Goal: Task Accomplishment & Management: Manage account settings

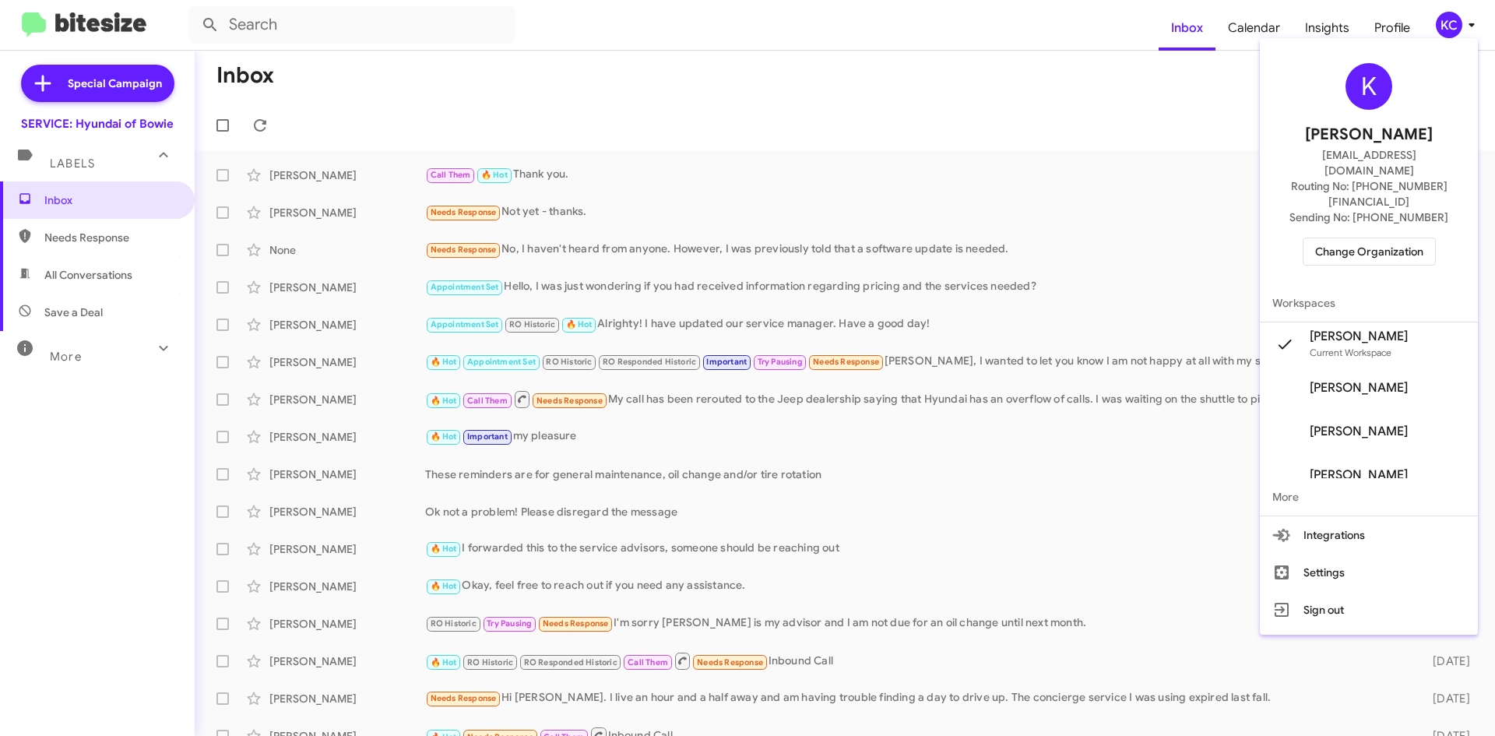
click at [874, 85] on div at bounding box center [747, 368] width 1495 height 736
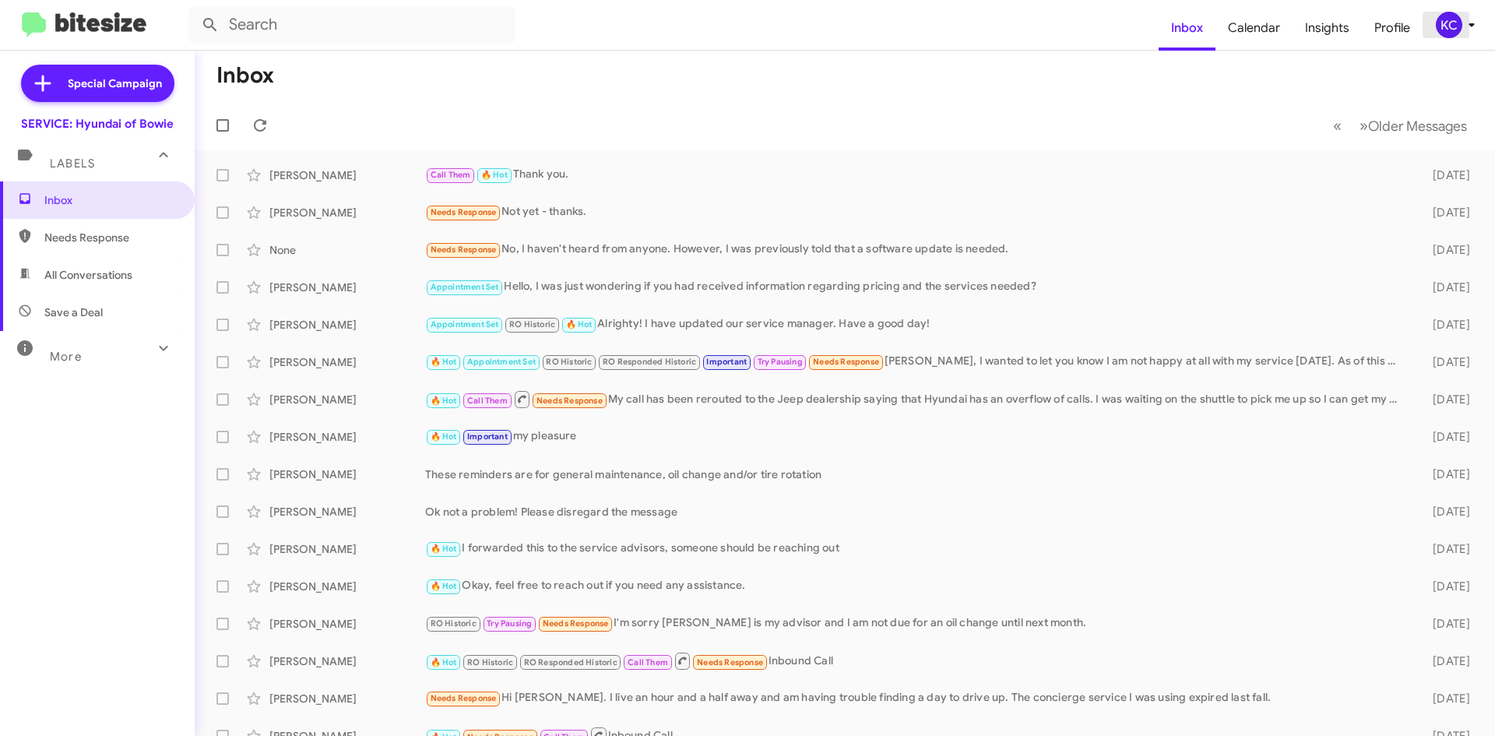
click at [1450, 26] on div "KC" at bounding box center [1449, 25] width 26 height 26
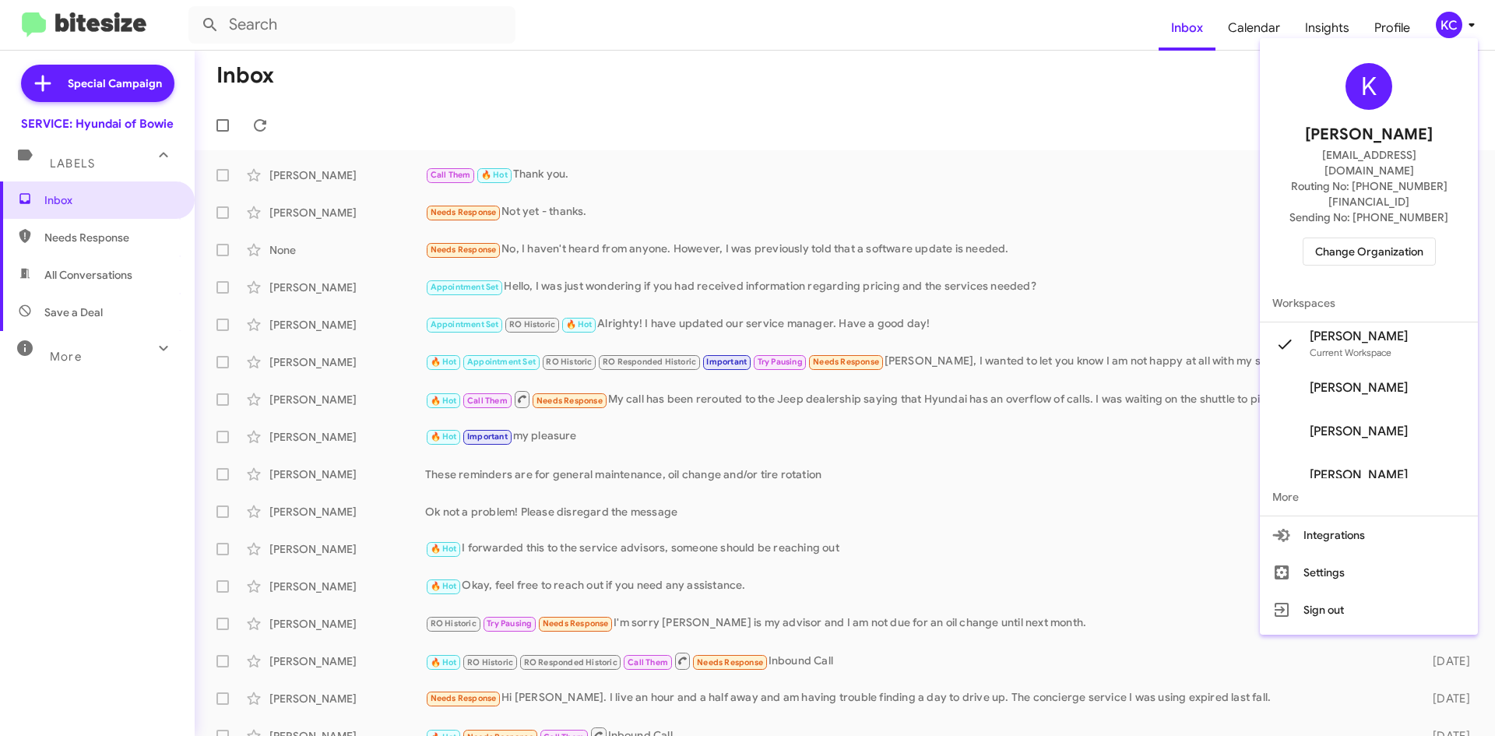
click at [1381, 238] on span "Change Organization" at bounding box center [1369, 251] width 108 height 26
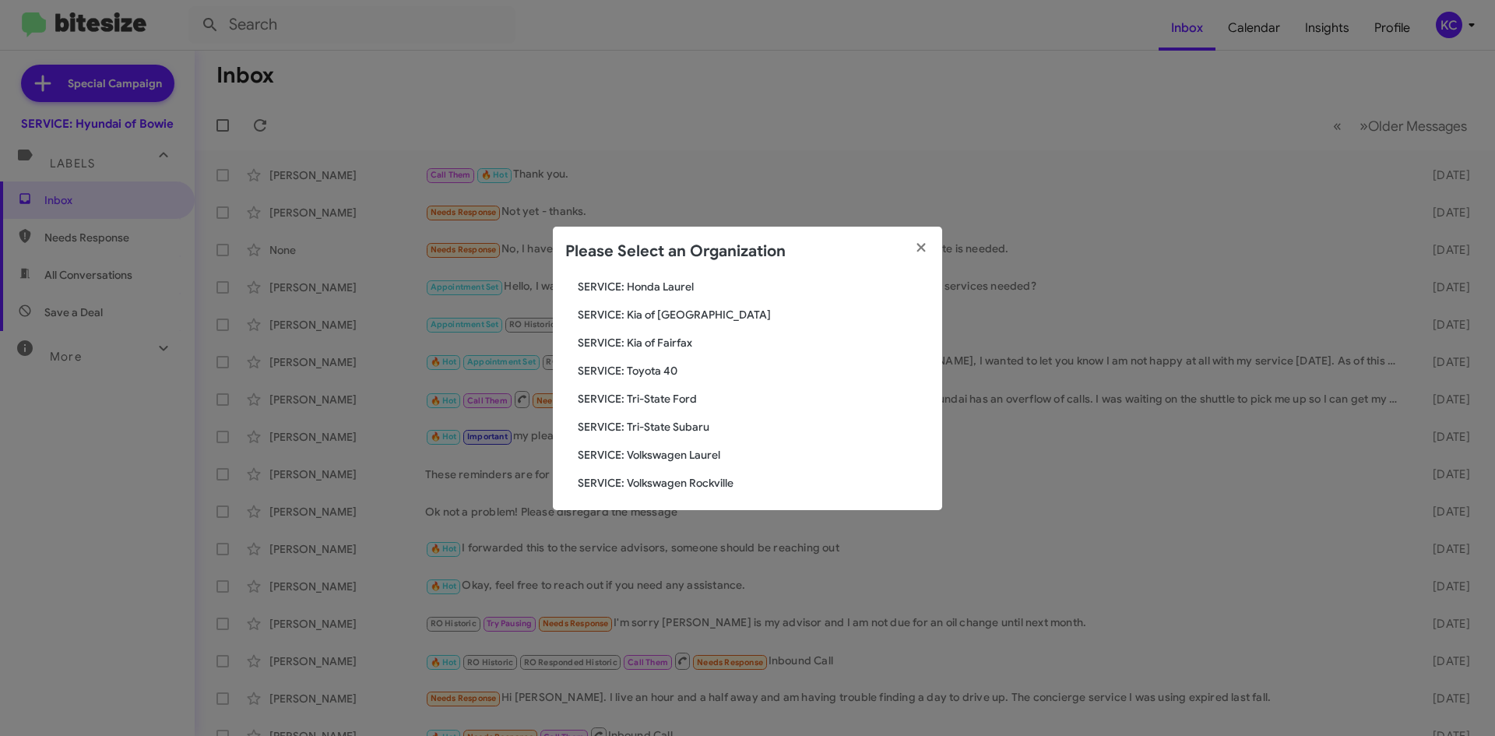
scroll to position [259, 0]
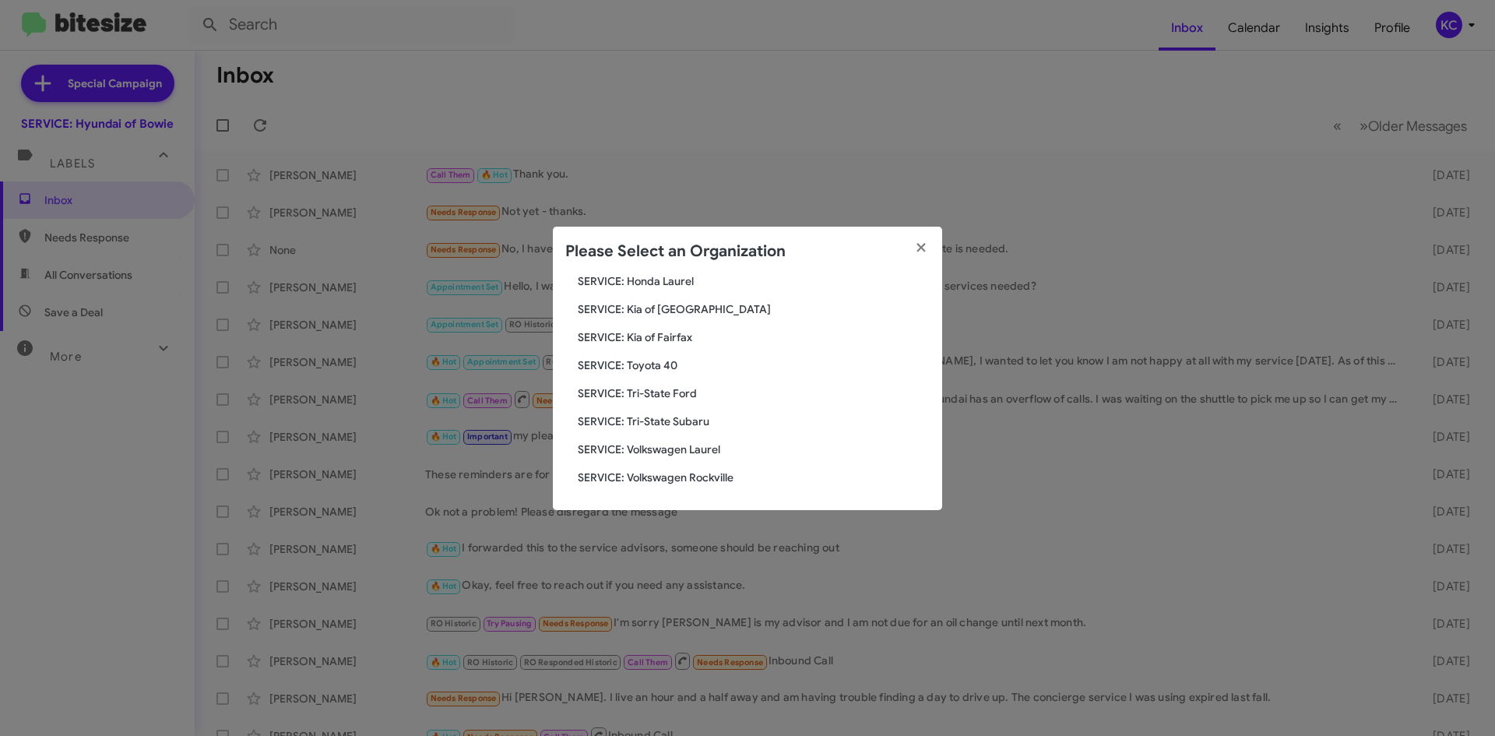
click at [654, 374] on div "Search SERVICE: Hyundai of Bowie Current Org SERVICE: CDJR Baltimore SERVICE: C…" at bounding box center [747, 393] width 389 height 234
click at [655, 363] on span "SERVICE: Toyota 40" at bounding box center [754, 365] width 352 height 16
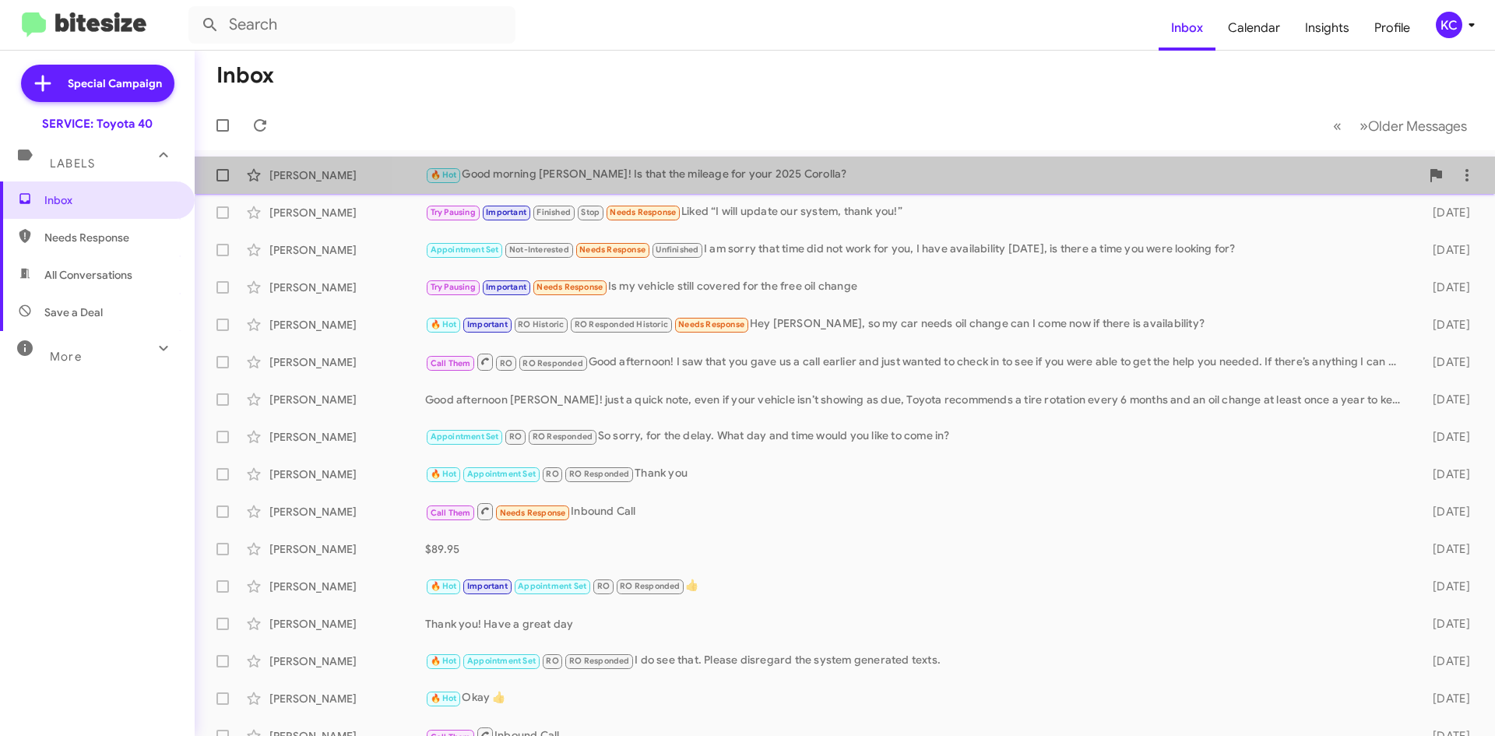
click at [988, 186] on div "Alyssa Antonetti 🔥 Hot Good morning Alyssa! Is that the mileage for your 2025 C…" at bounding box center [844, 175] width 1275 height 31
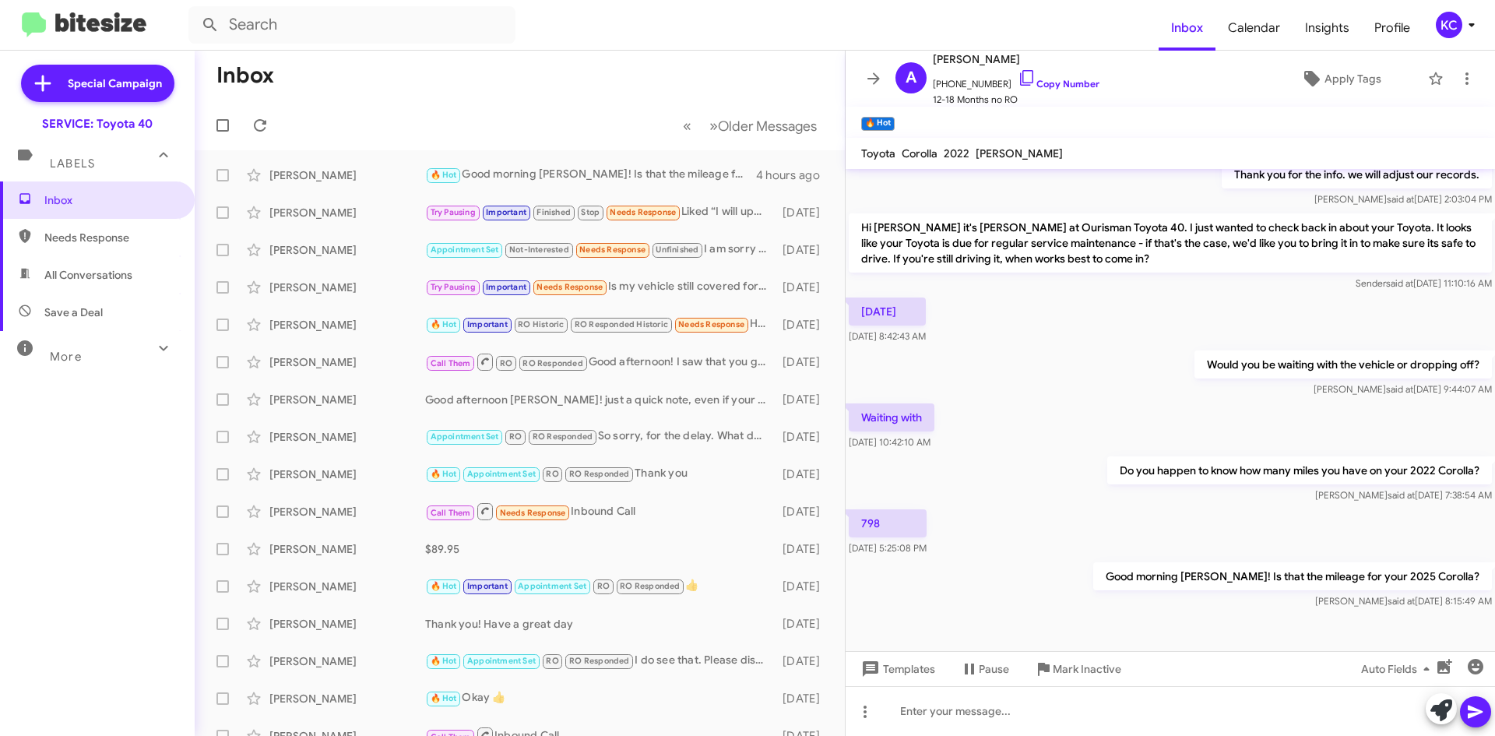
scroll to position [180, 0]
click at [90, 188] on span "Inbox" at bounding box center [97, 199] width 195 height 37
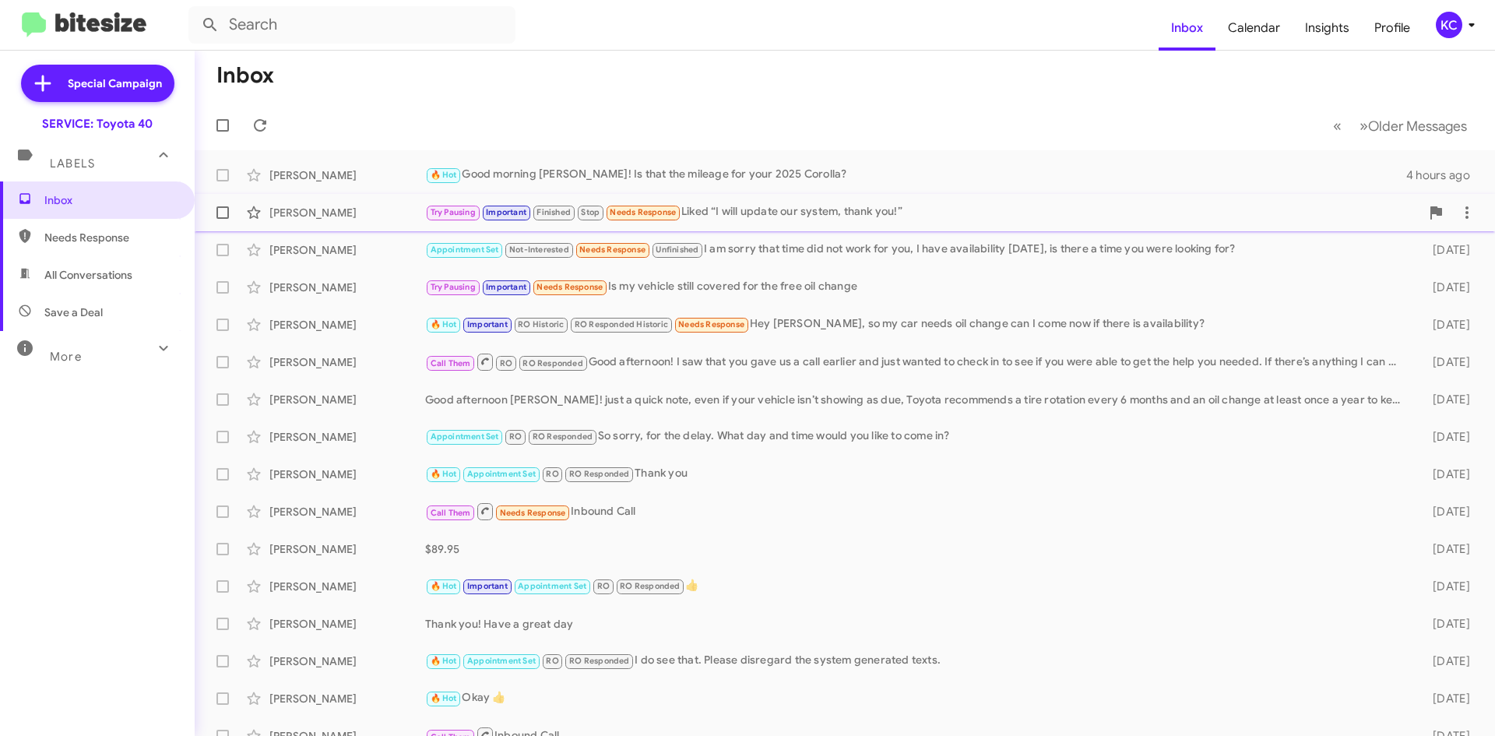
click at [1343, 223] on div "Daniel Booher Try Pausing Important Finished Stop Needs Response Liked “I will …" at bounding box center [844, 212] width 1275 height 31
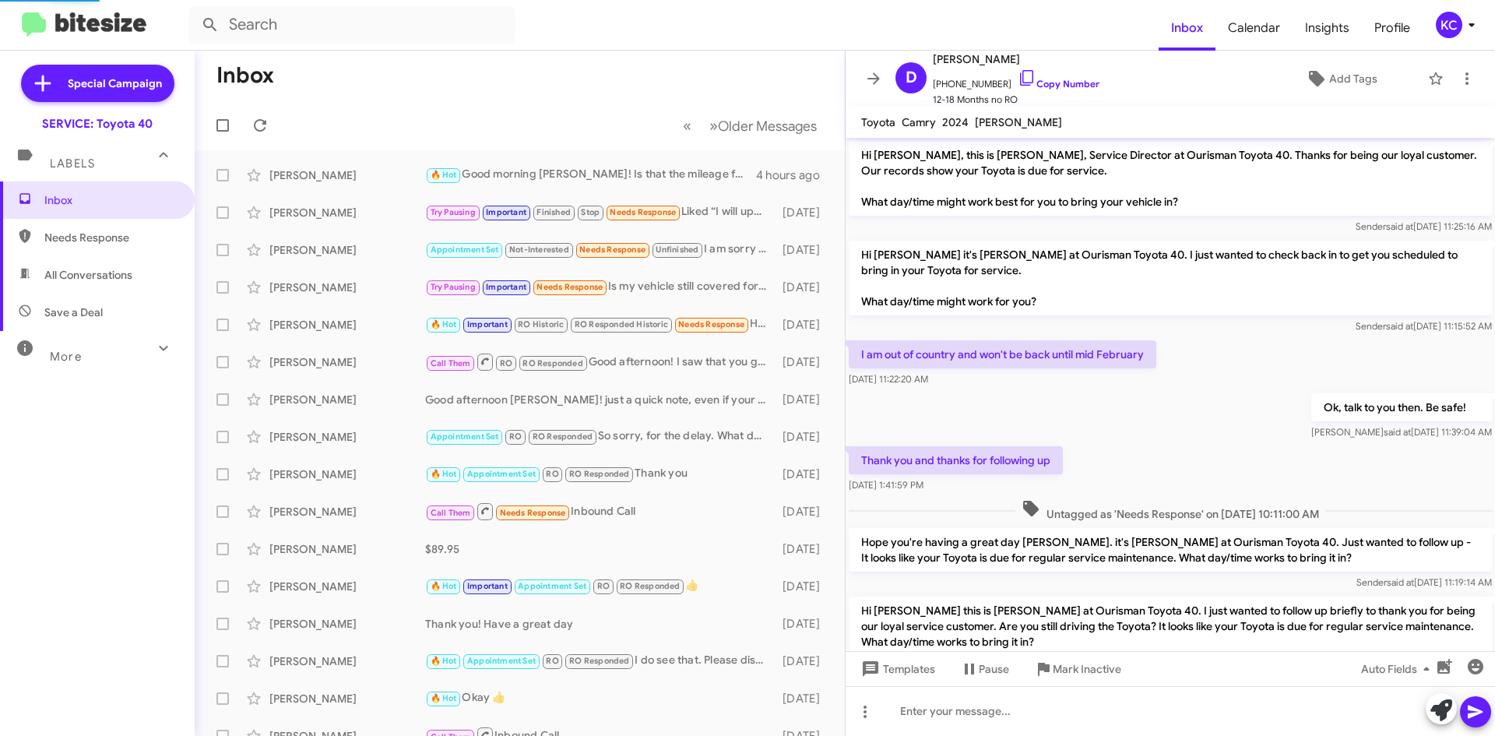
scroll to position [807, 0]
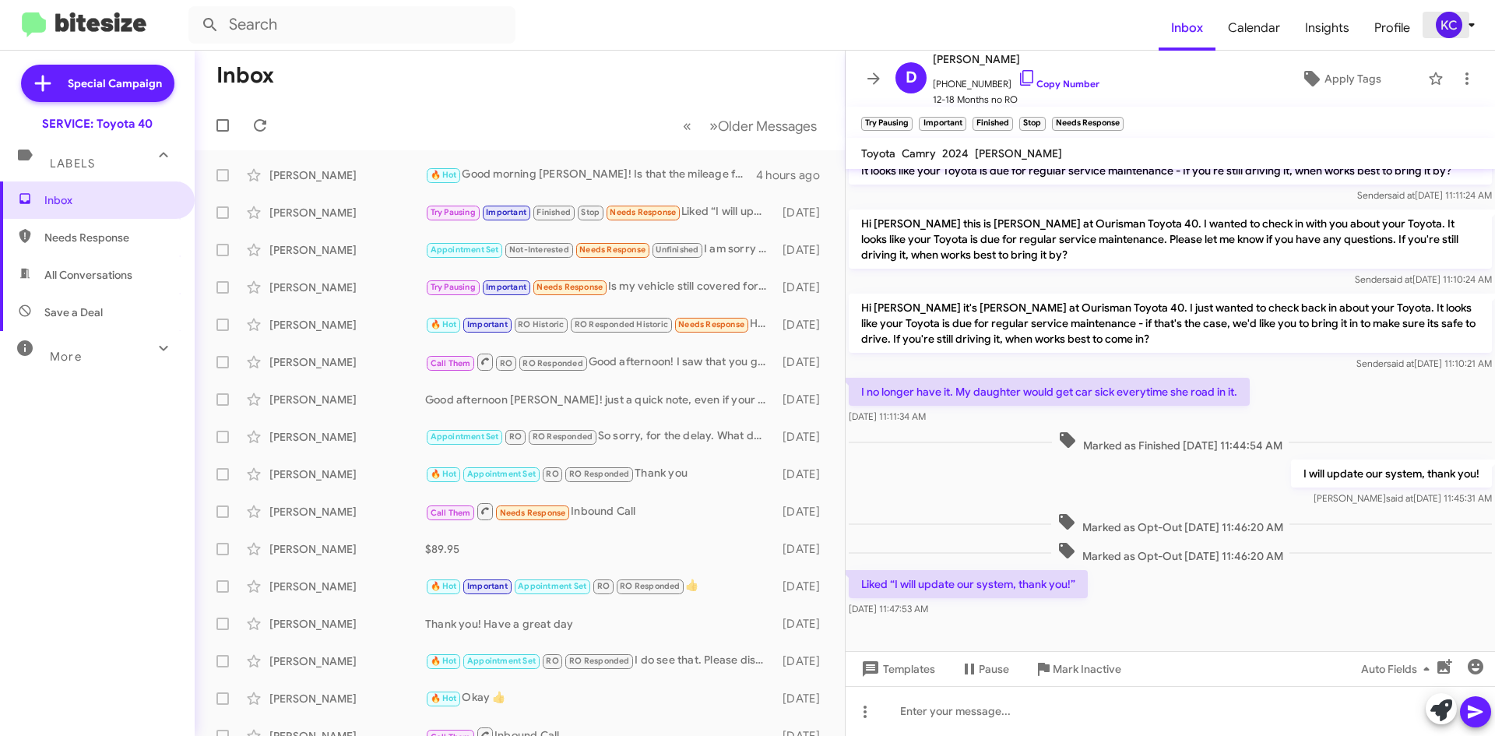
click at [1436, 23] on div "KC" at bounding box center [1449, 25] width 26 height 26
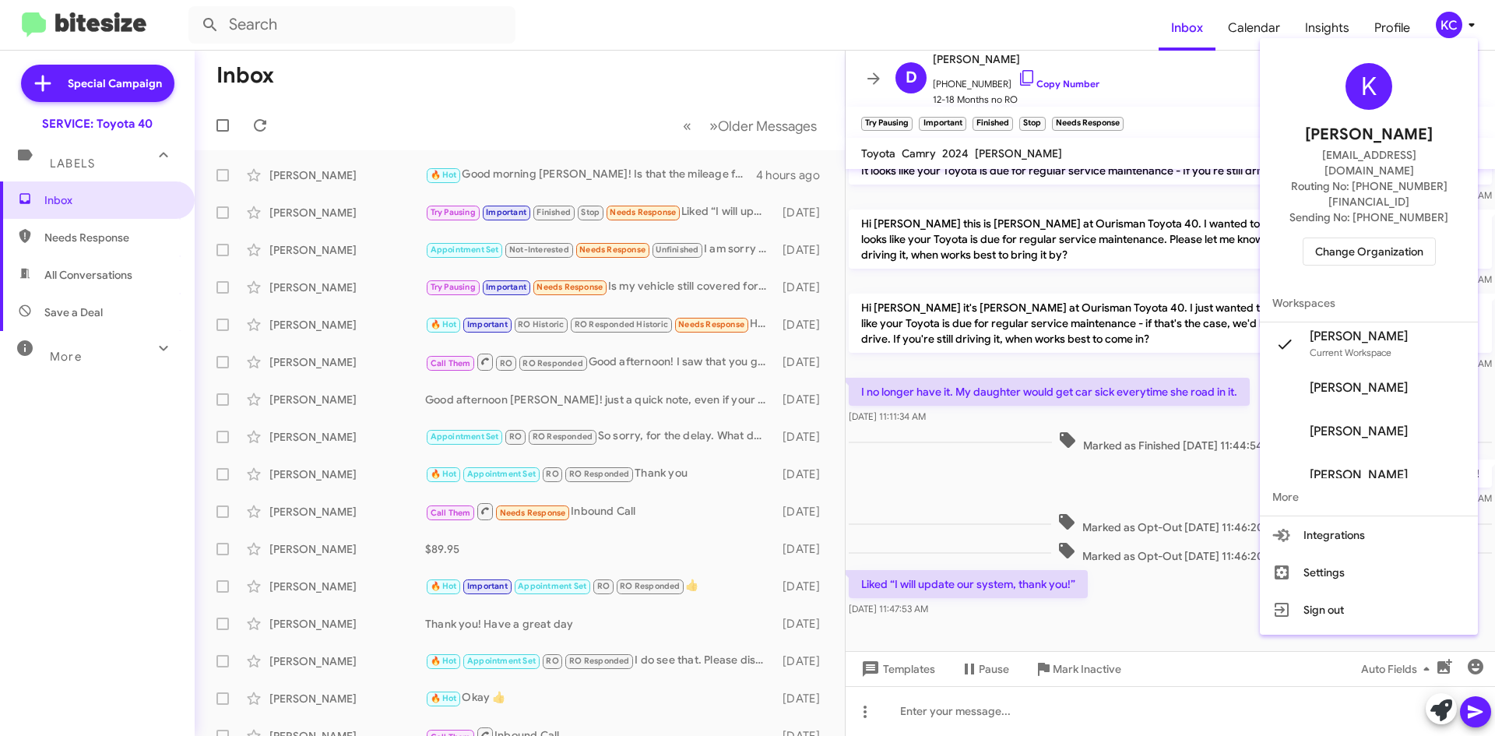
click at [1365, 238] on span "Change Organization" at bounding box center [1369, 251] width 108 height 26
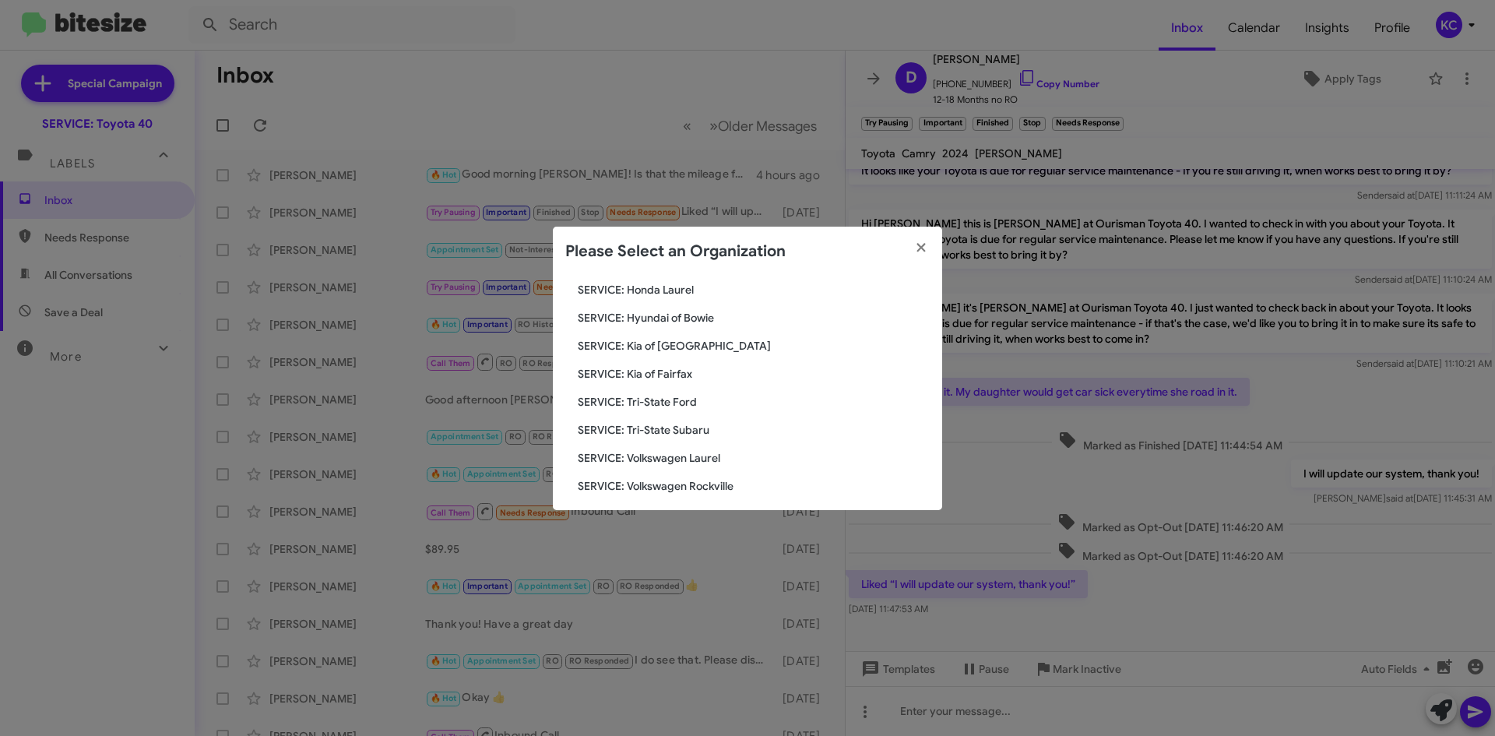
scroll to position [259, 0]
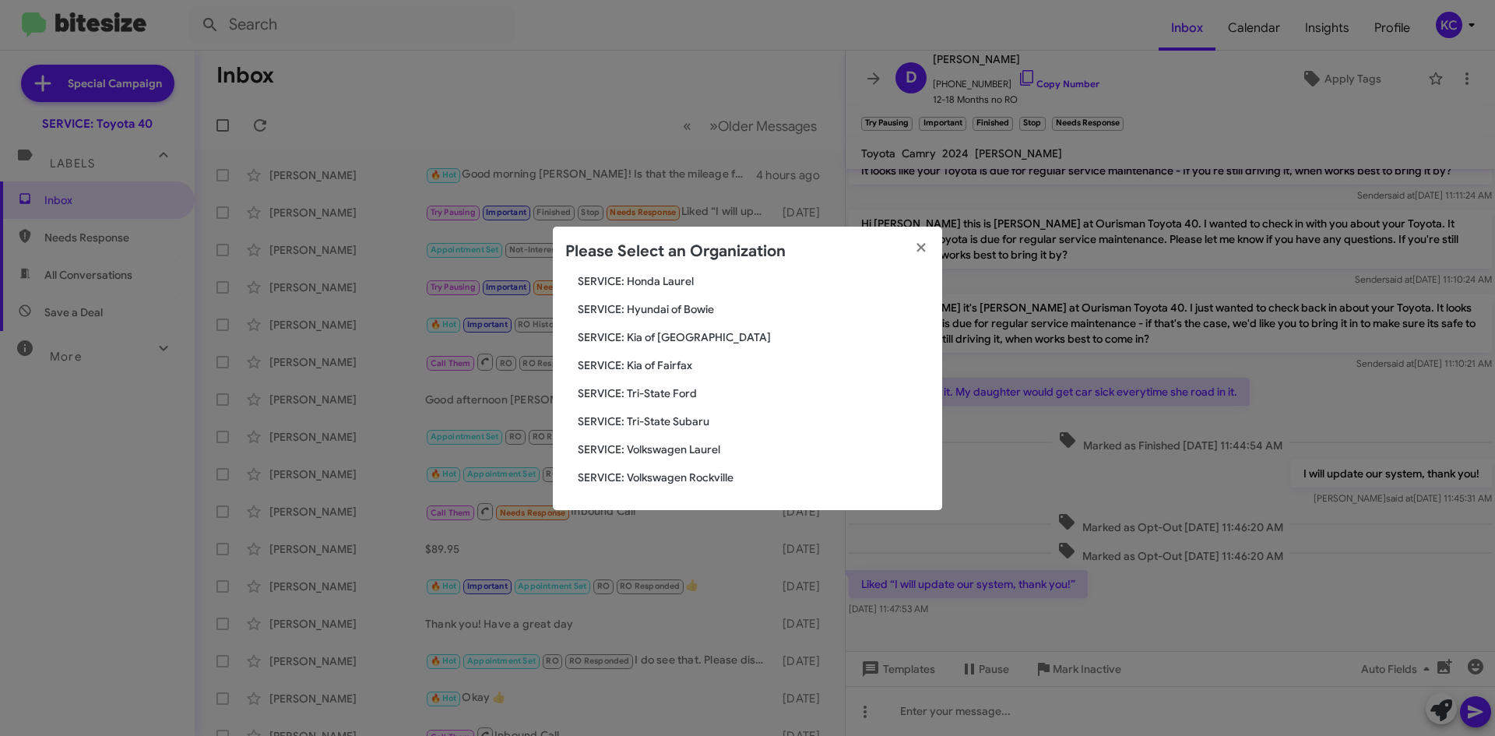
click at [696, 306] on span "SERVICE: Hyundai of Bowie" at bounding box center [754, 309] width 352 height 16
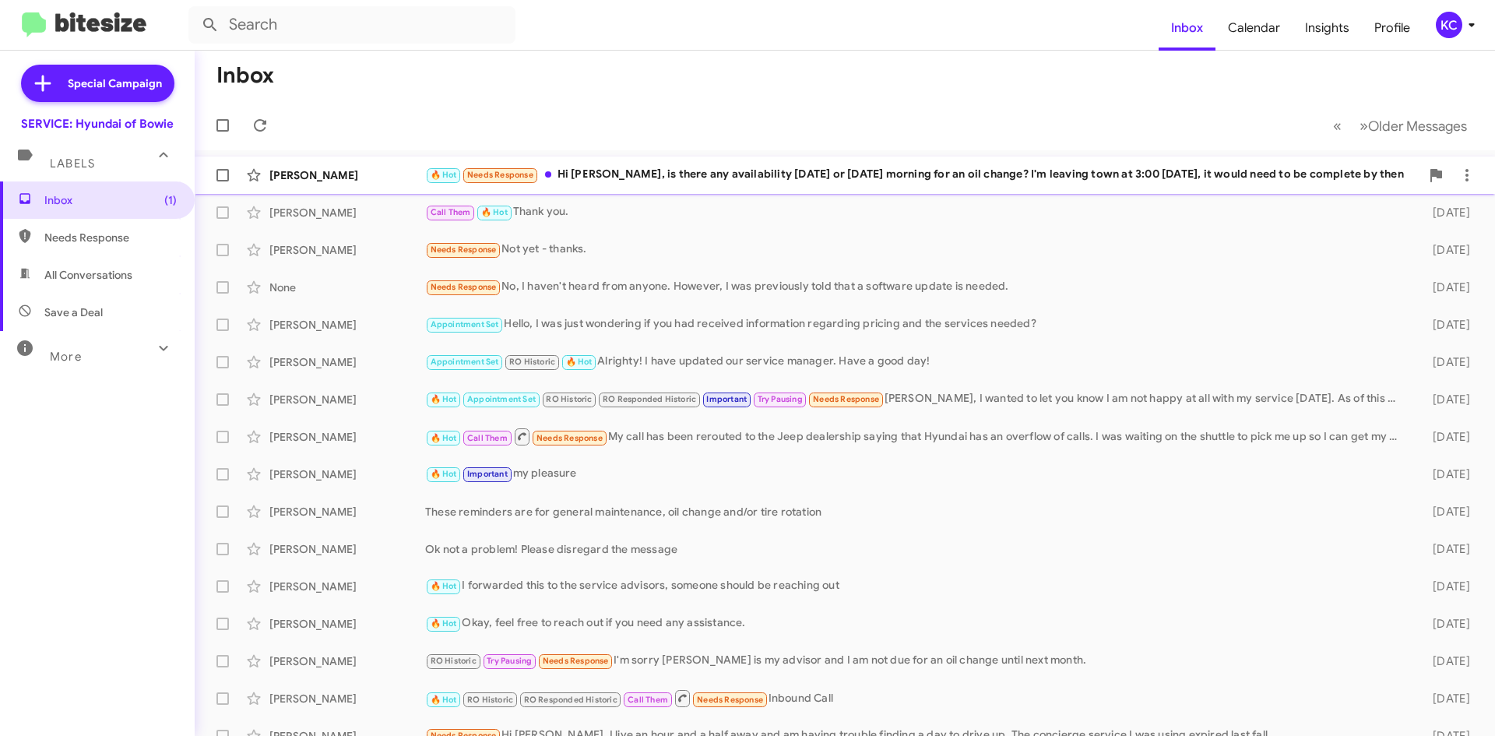
click at [1284, 177] on div "🔥 Hot Needs Response Hi Mia, is there any availability tomorrow or Wednesday mo…" at bounding box center [922, 175] width 995 height 18
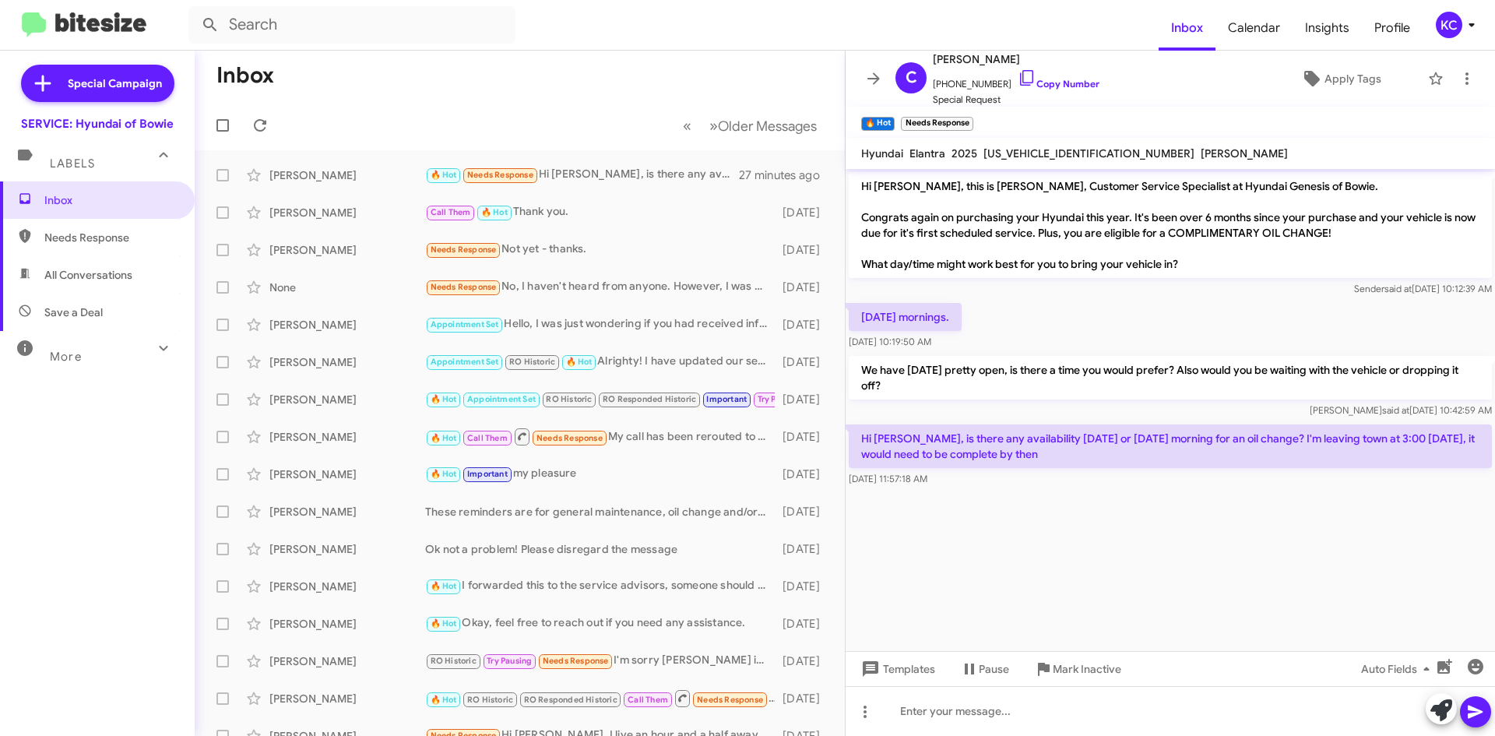
click at [1441, 25] on div "KC" at bounding box center [1449, 25] width 26 height 26
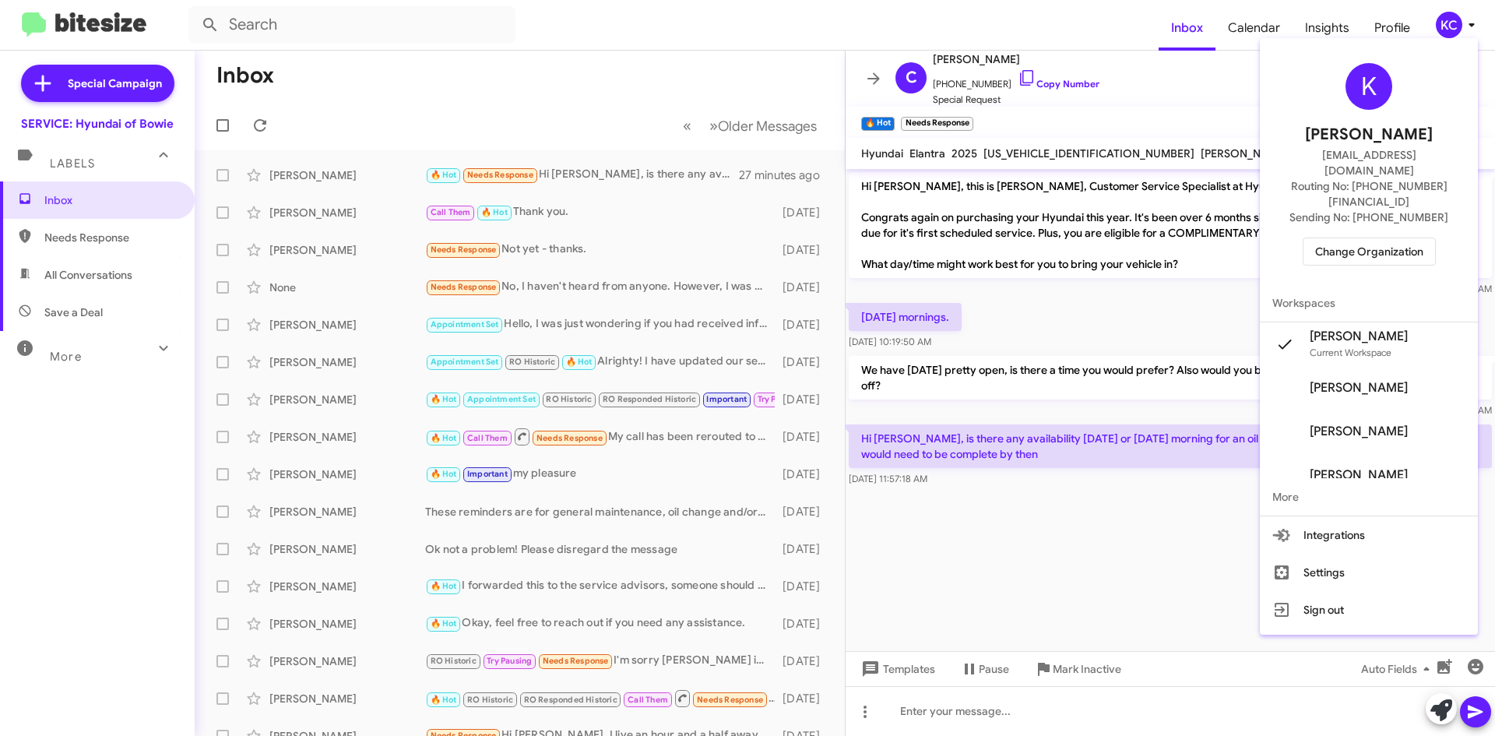
click at [1362, 238] on span "Change Organization" at bounding box center [1369, 251] width 108 height 26
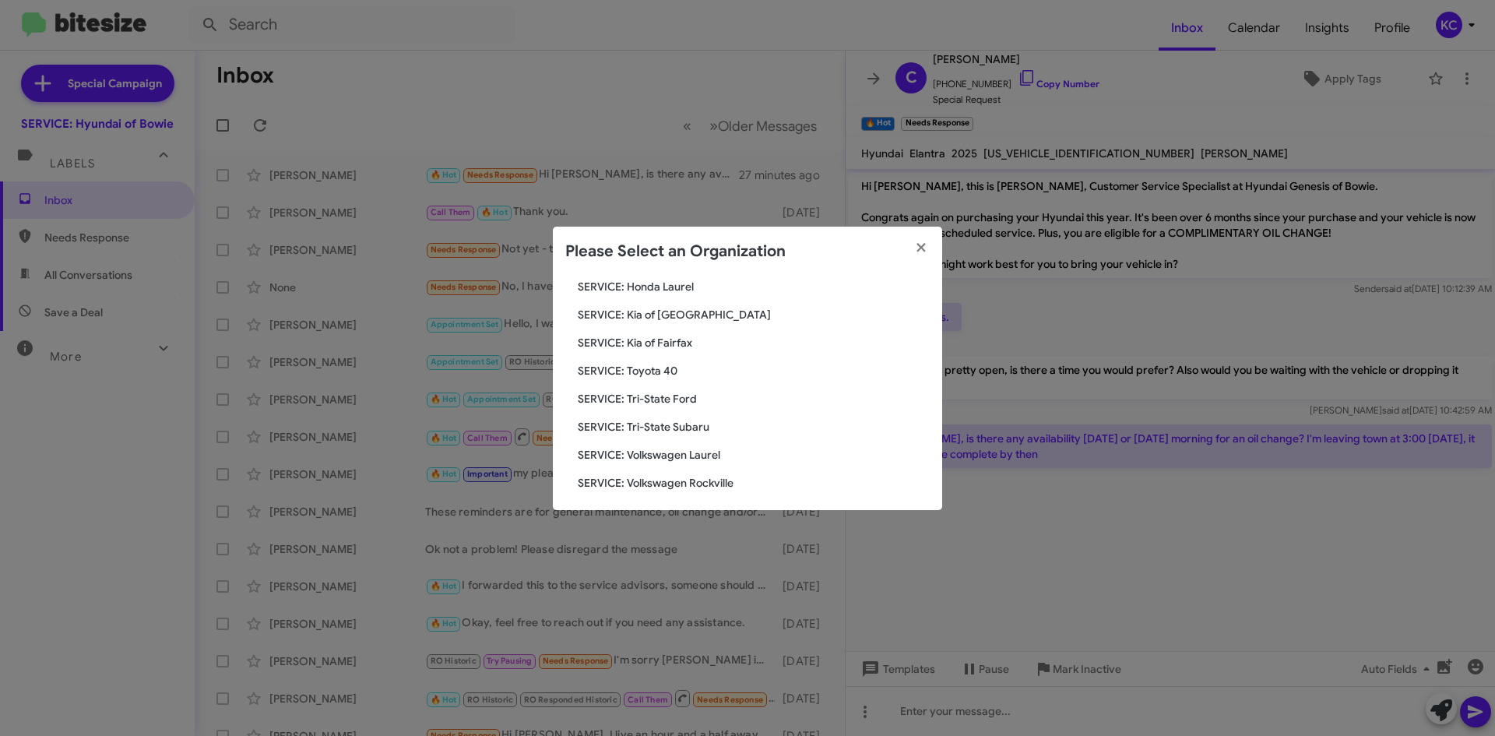
scroll to position [259, 0]
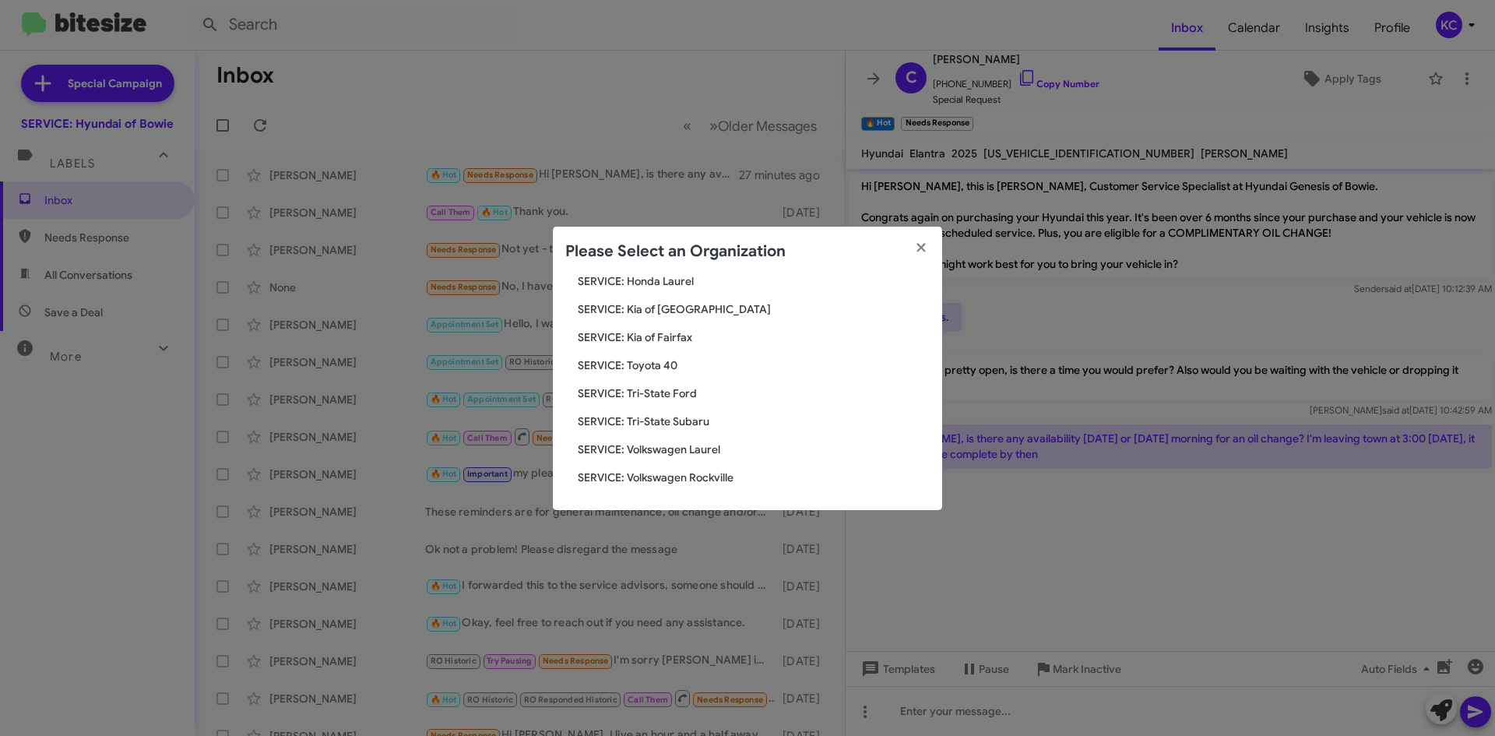
click at [649, 455] on span "SERVICE: Volkswagen Laurel" at bounding box center [754, 449] width 352 height 16
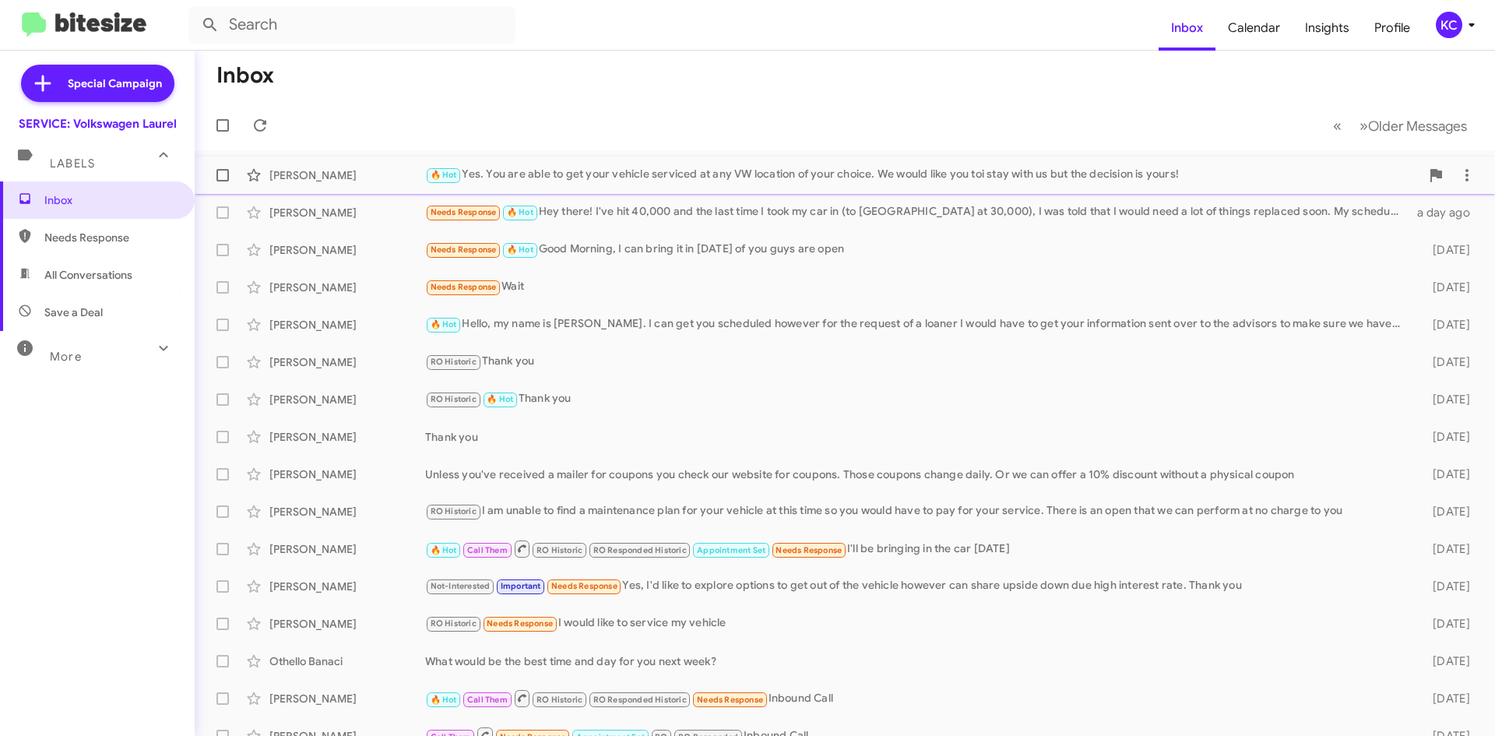
click at [1113, 173] on div "🔥 Hot Yes. You are able to get your vehicle serviced at any VW location of your…" at bounding box center [922, 175] width 995 height 18
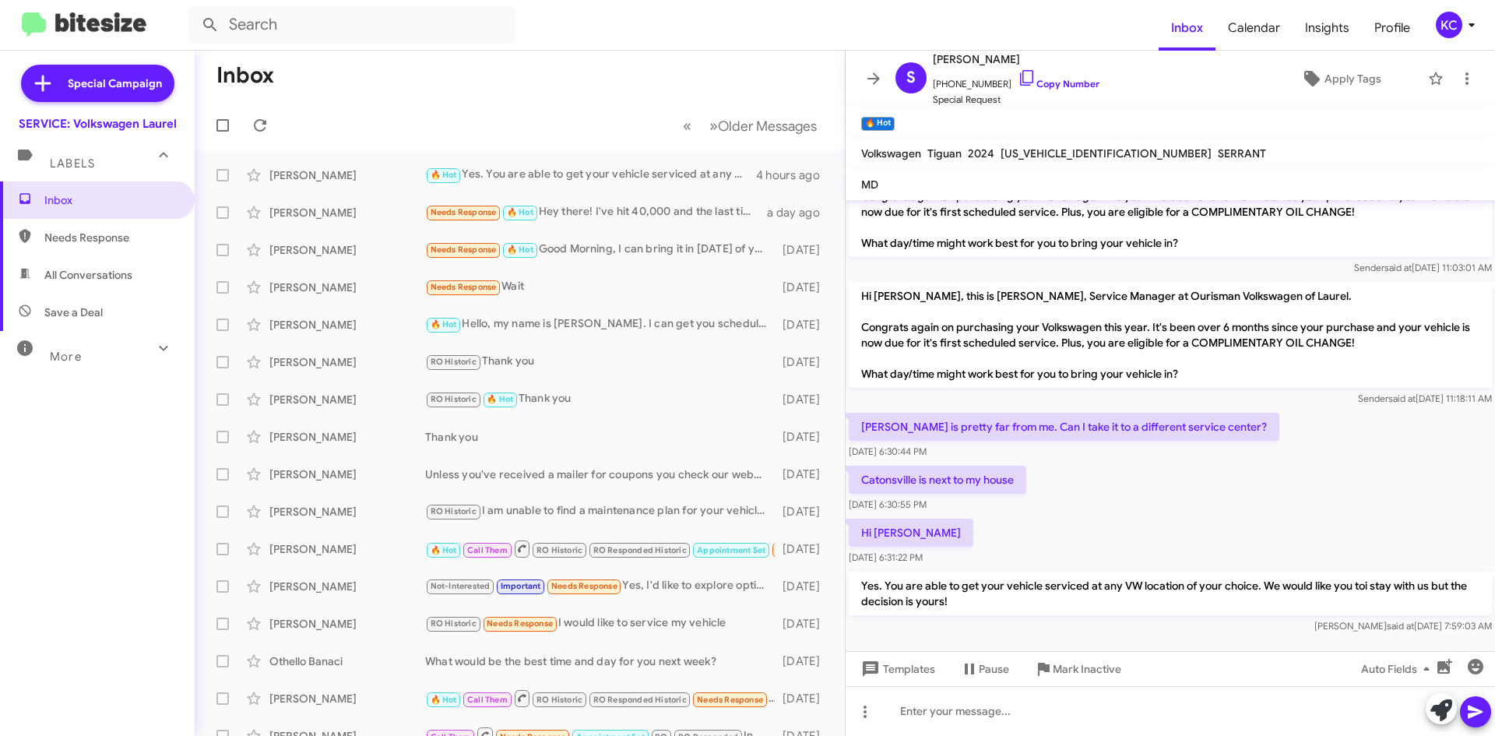
scroll to position [62, 0]
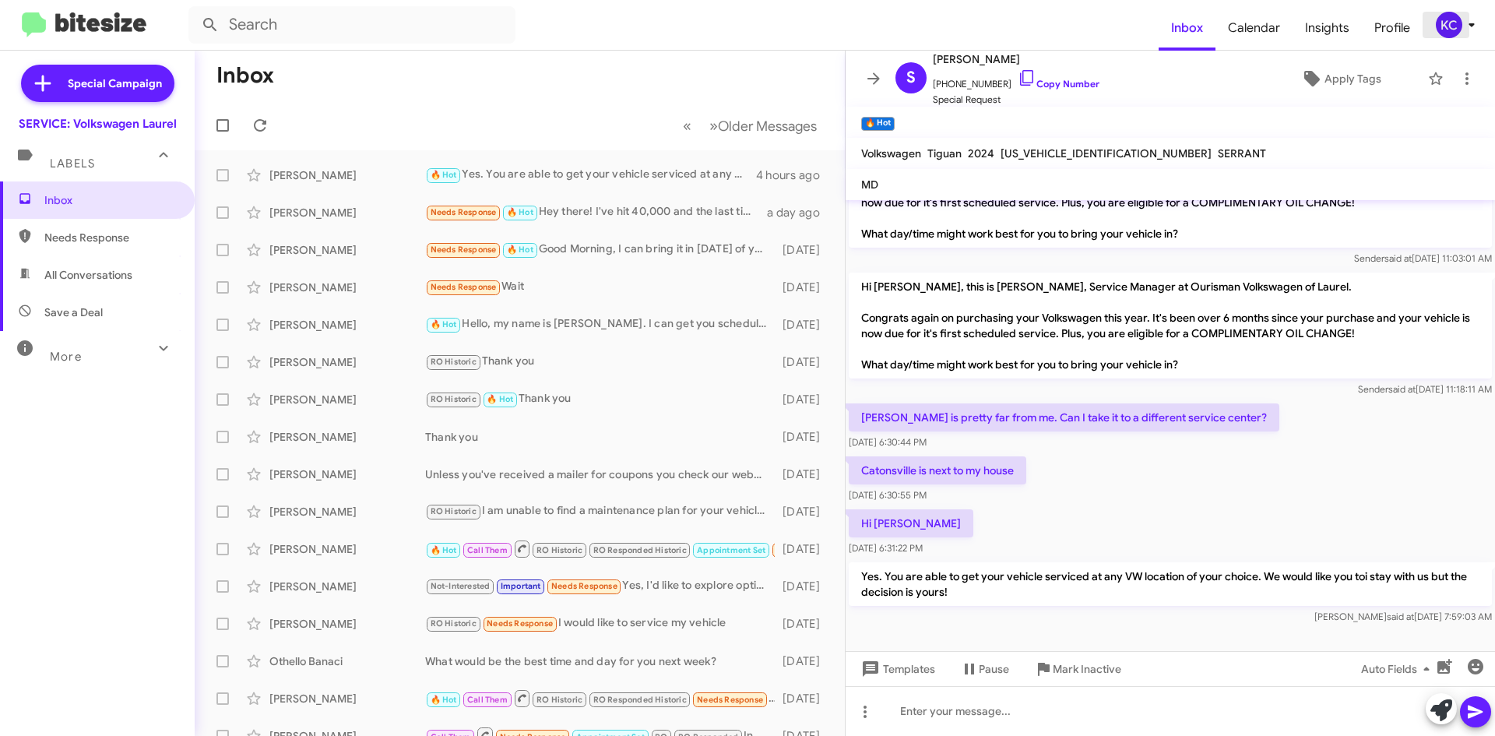
click at [1449, 23] on div "KC" at bounding box center [1449, 25] width 26 height 26
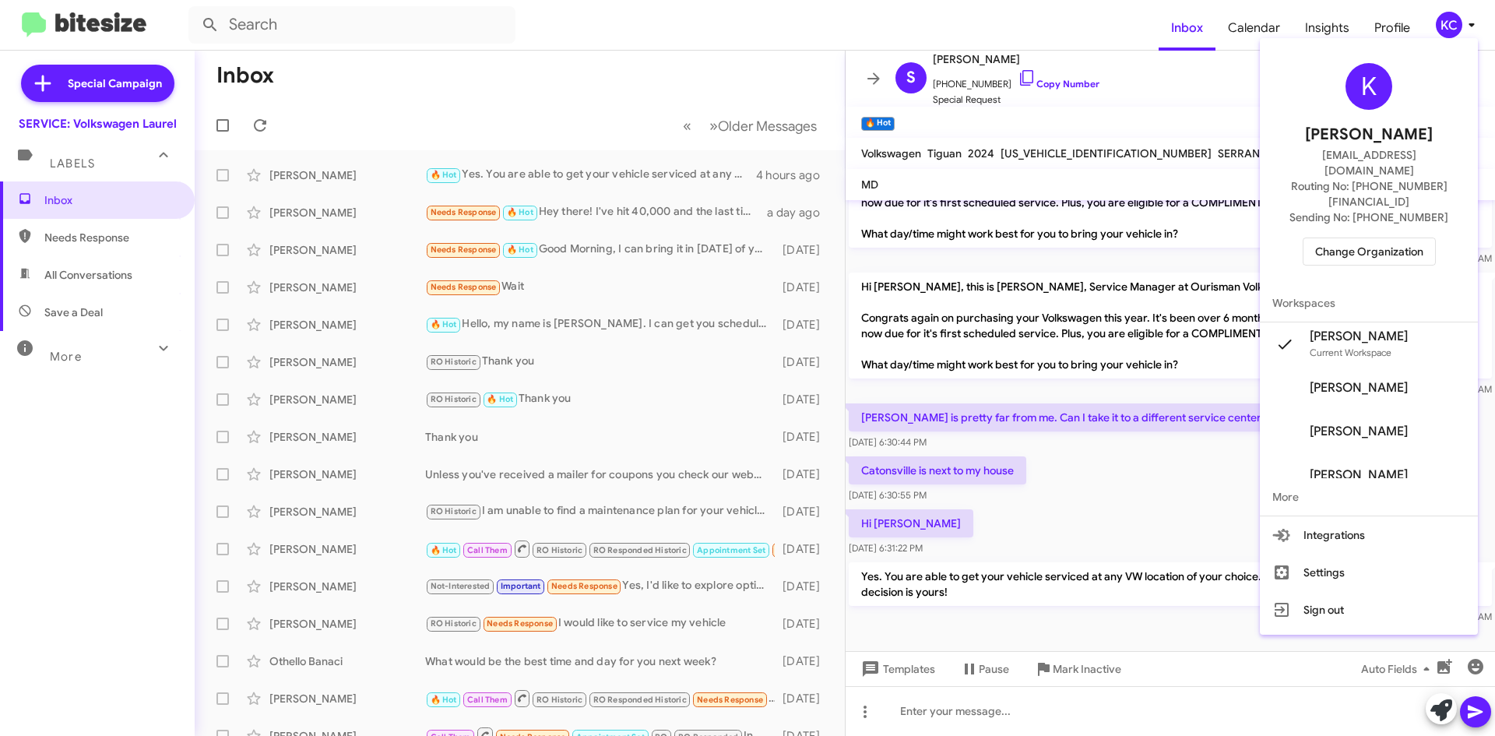
click at [1406, 238] on span "Change Organization" at bounding box center [1369, 251] width 108 height 26
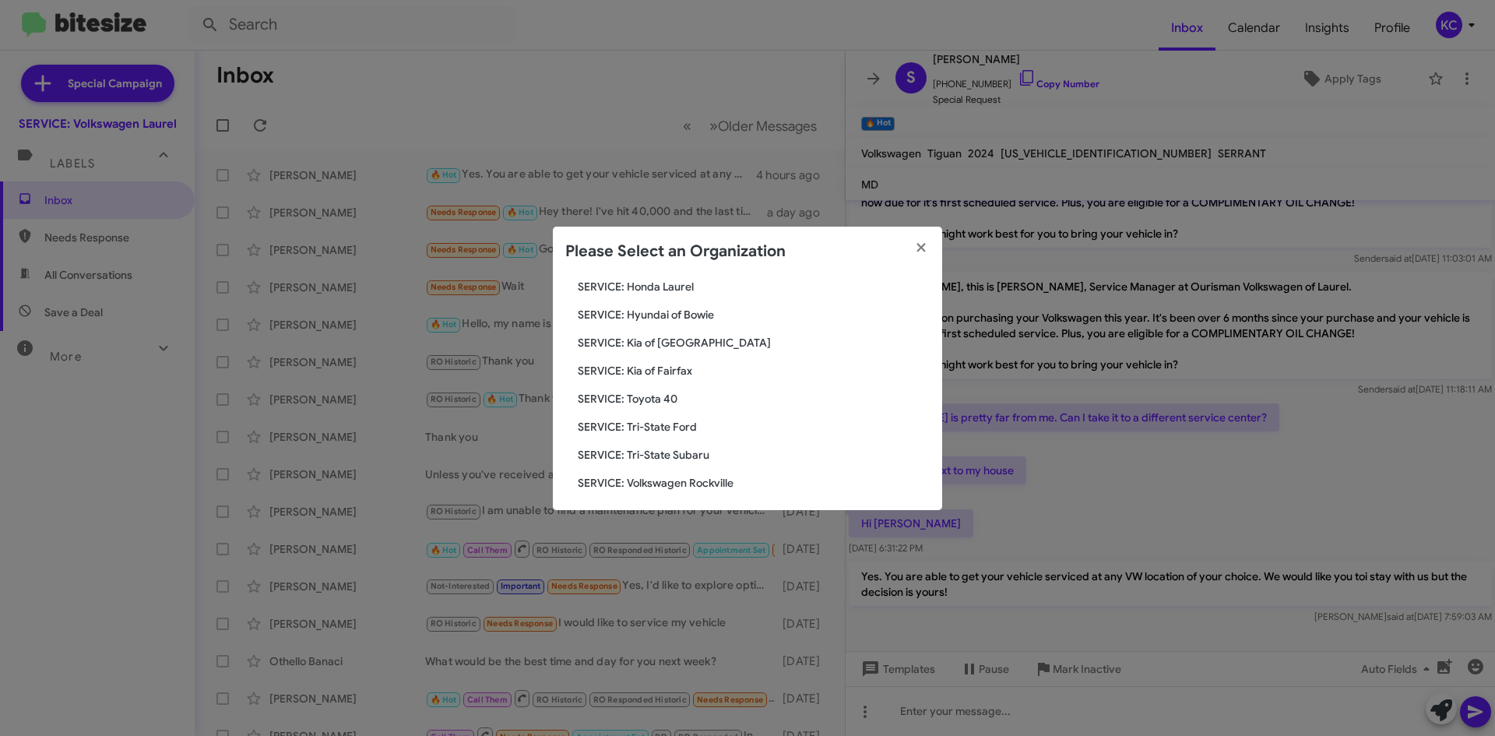
scroll to position [259, 0]
click at [680, 339] on span "SERVICE: Kia of [GEOGRAPHIC_DATA]" at bounding box center [754, 337] width 352 height 16
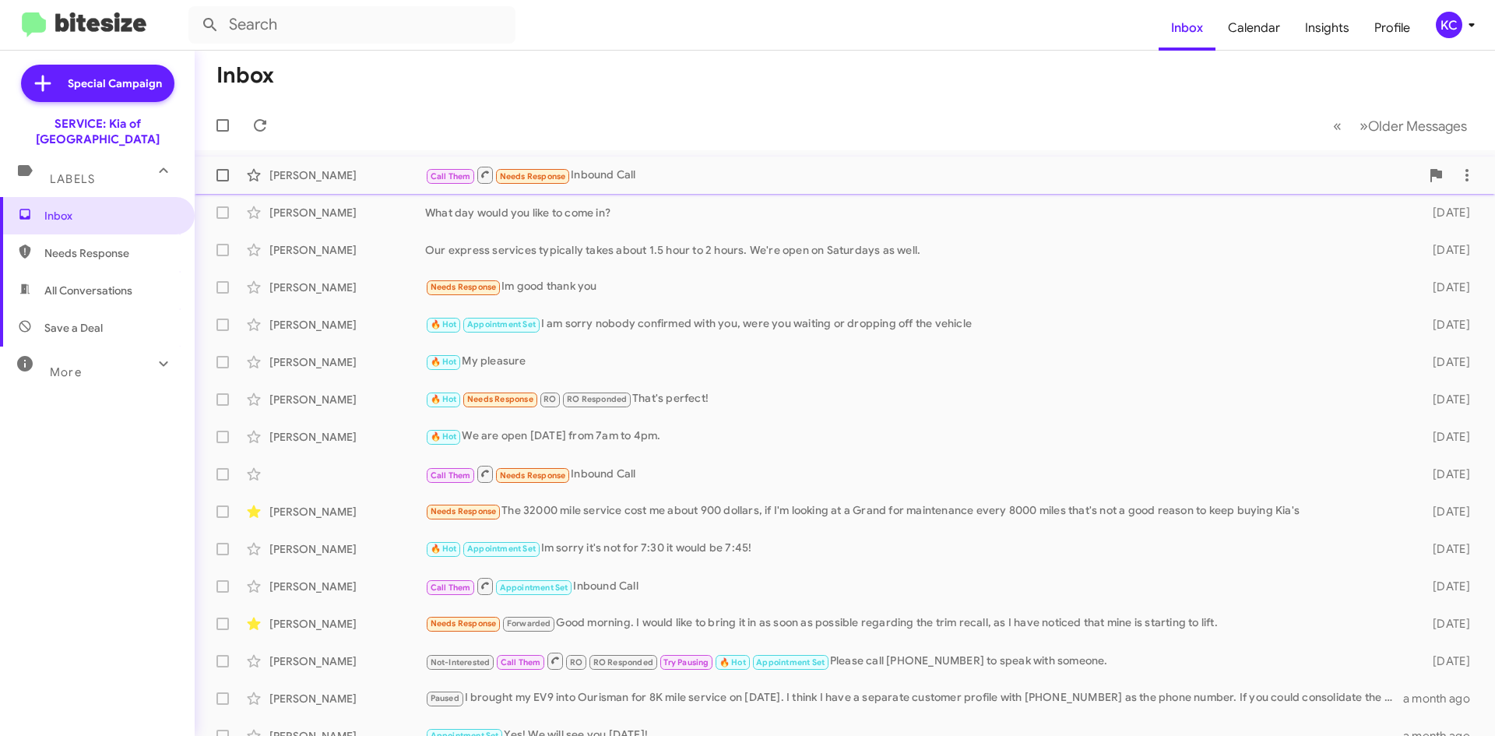
click at [1070, 188] on div "Benita Murphy Call Them Needs Response Inbound Call 4 days ago" at bounding box center [844, 175] width 1275 height 31
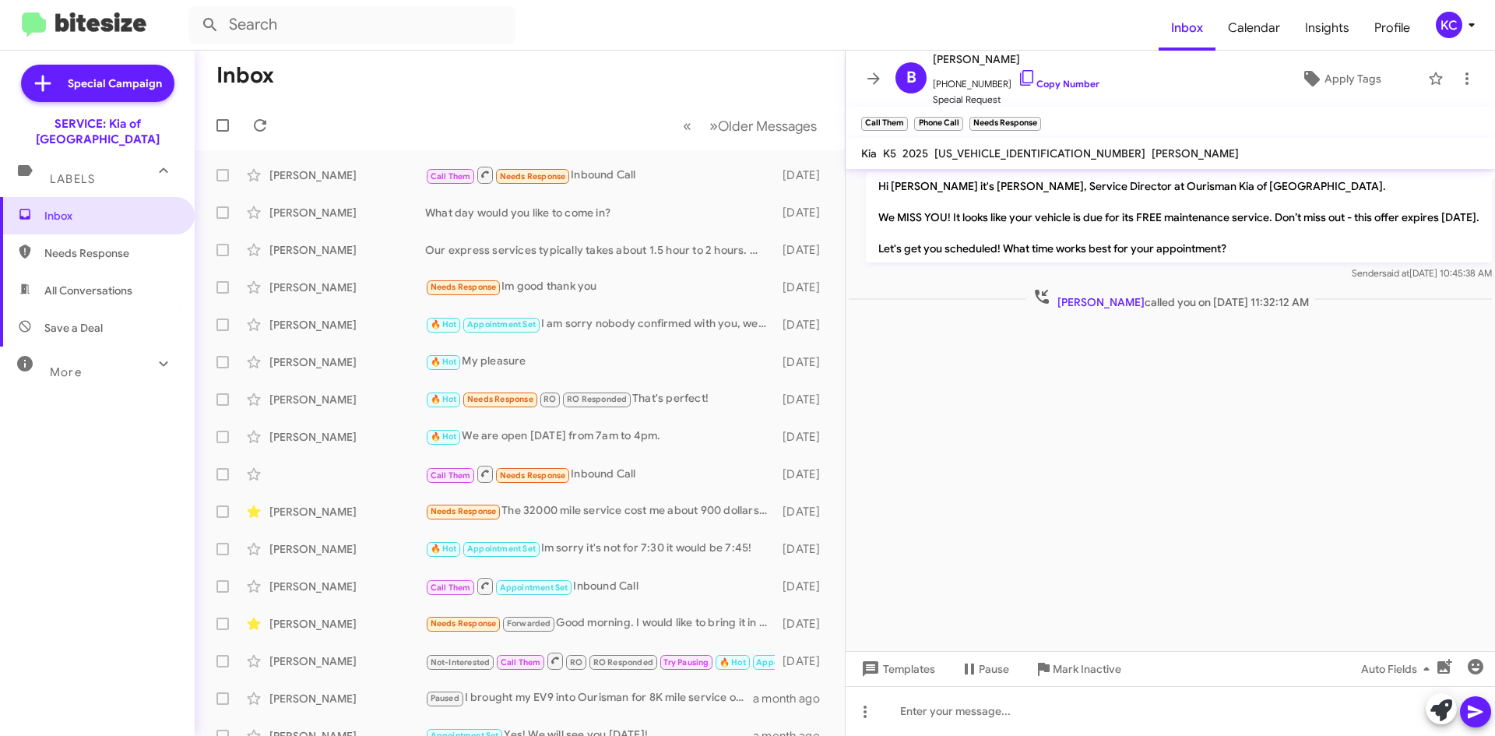
click at [1450, 33] on div "KC" at bounding box center [1449, 25] width 26 height 26
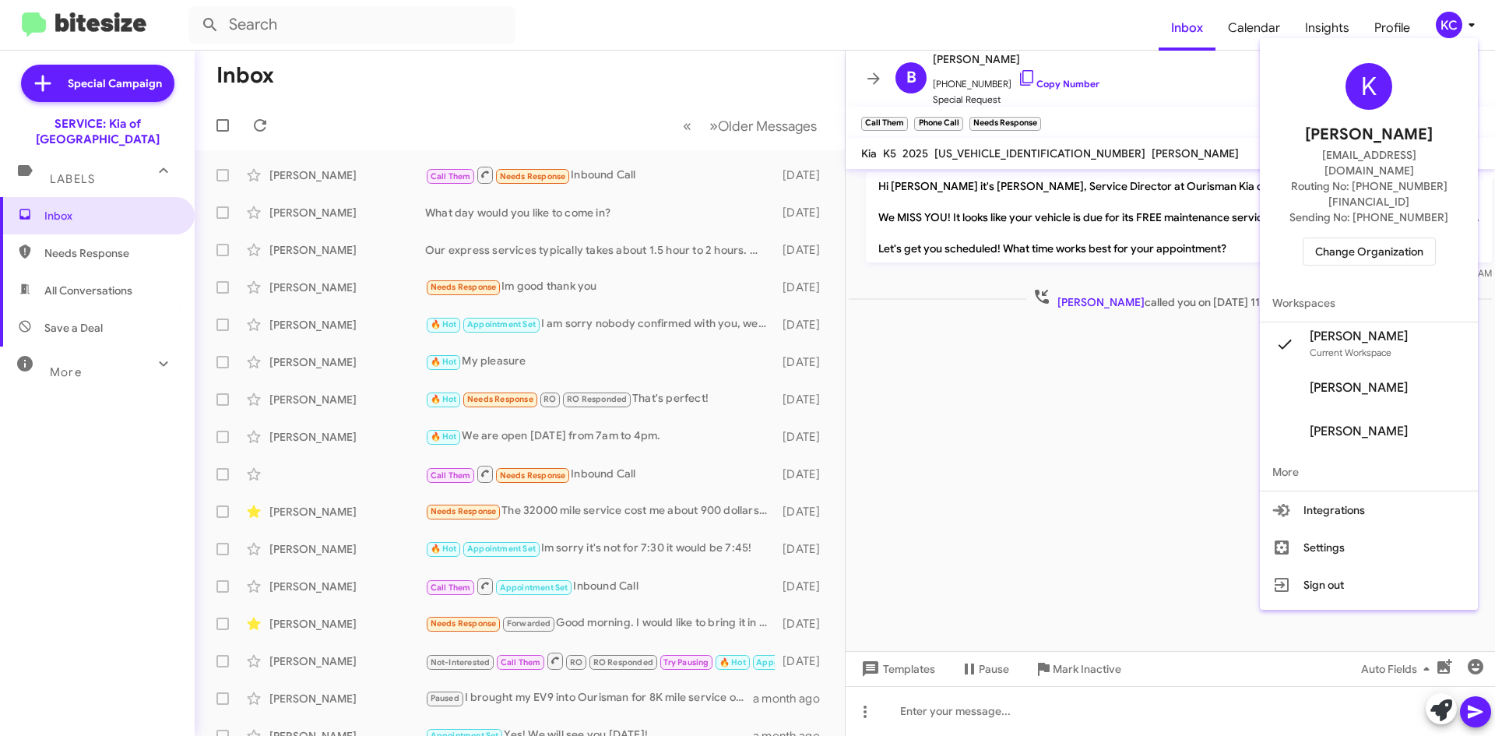
click at [1383, 238] on span "Change Organization" at bounding box center [1369, 251] width 108 height 26
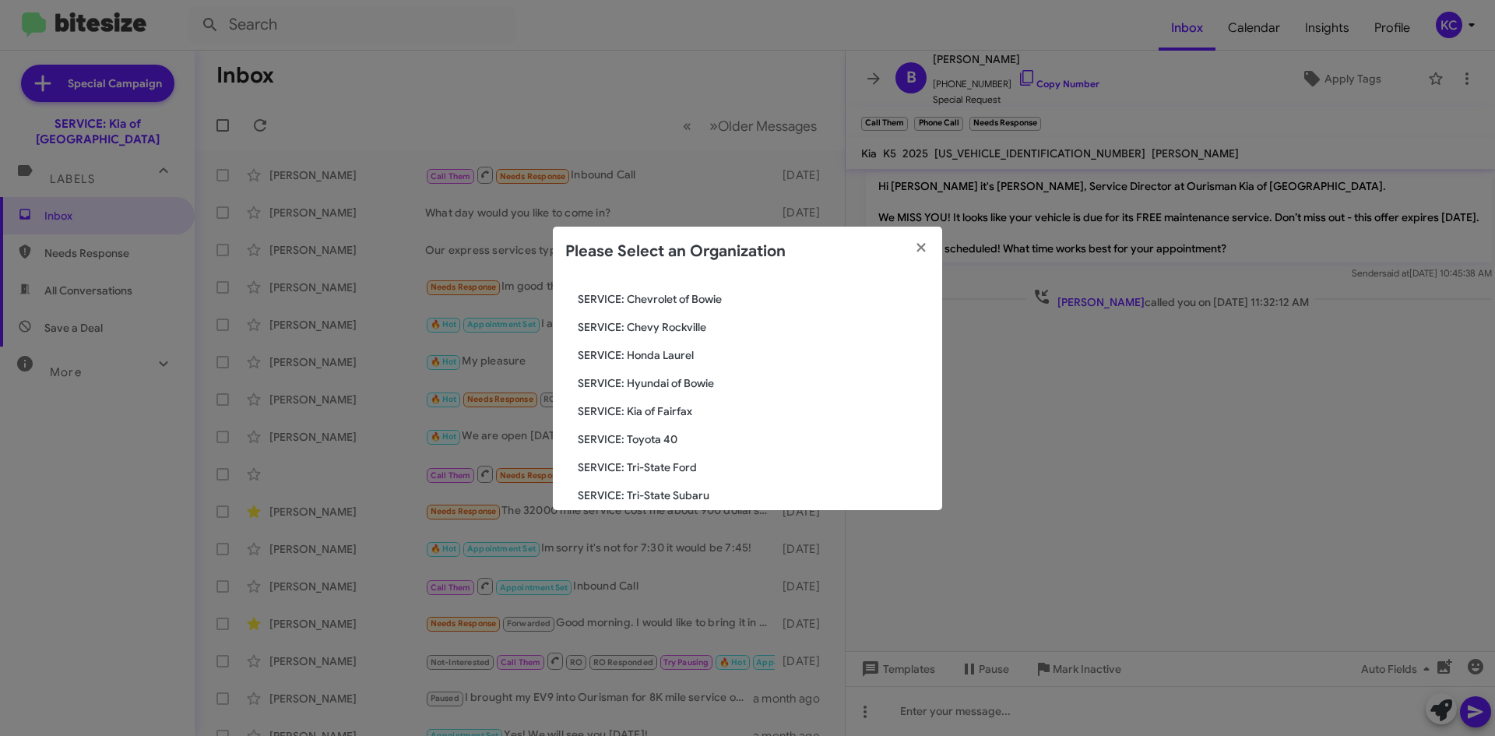
scroll to position [234, 0]
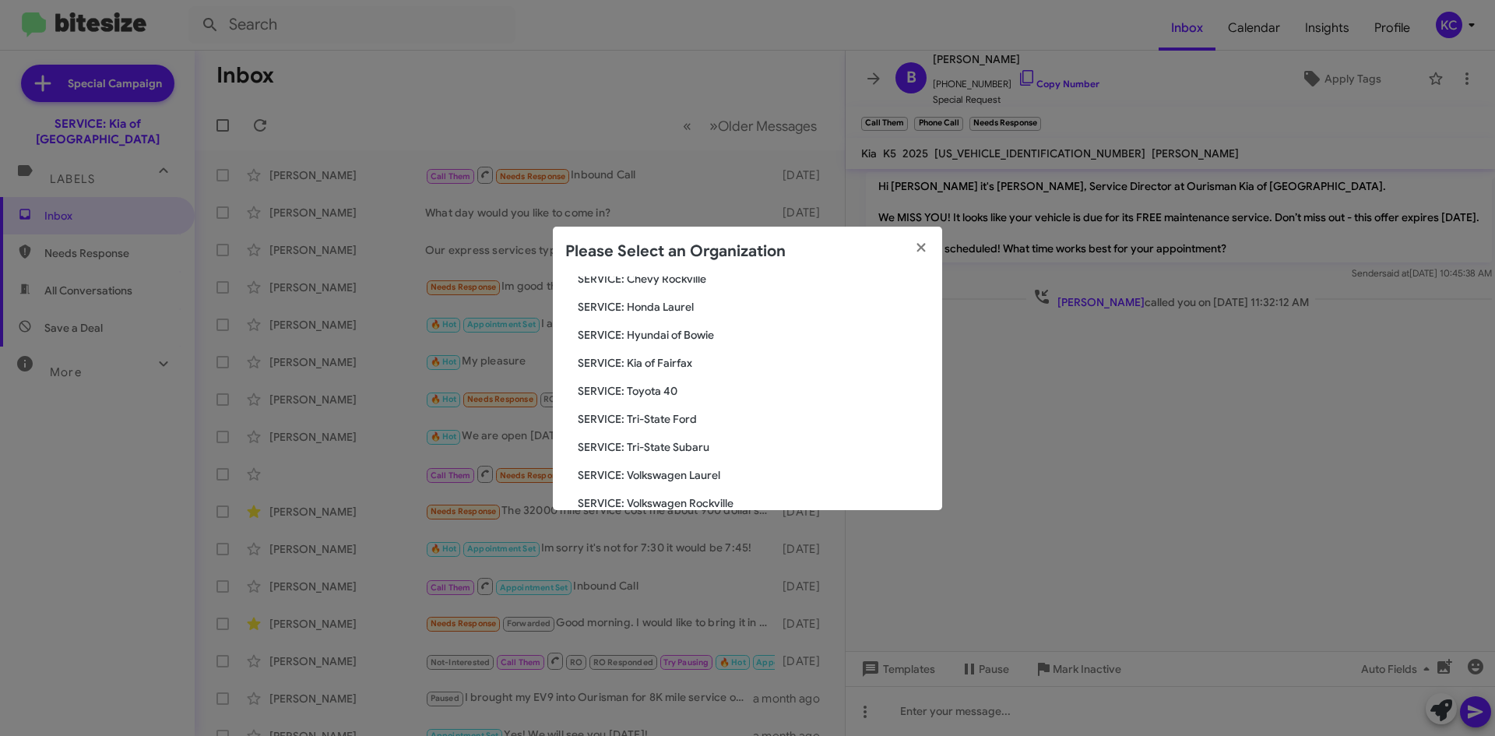
click at [661, 362] on span "SERVICE: Kia of Fairfax" at bounding box center [754, 363] width 352 height 16
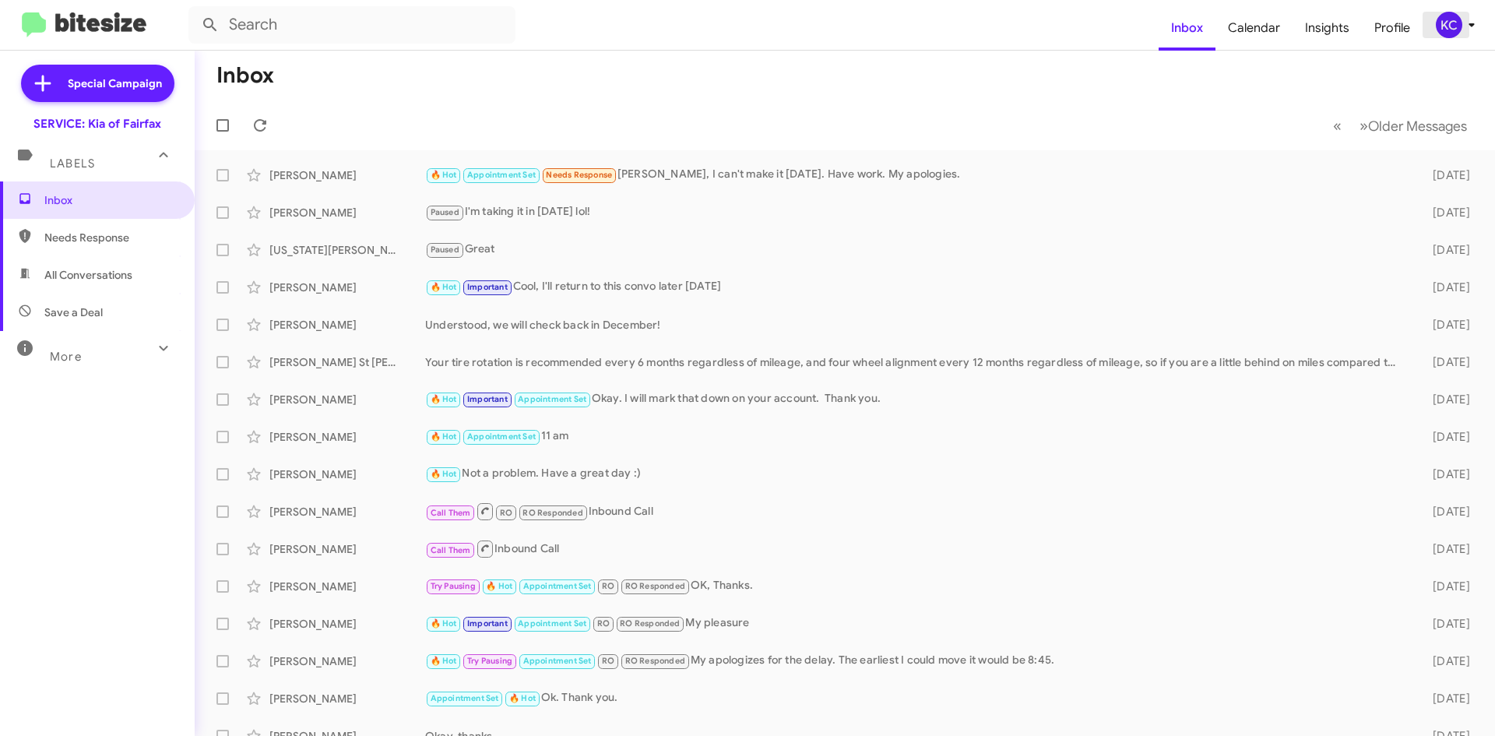
click at [1452, 26] on div "KC" at bounding box center [1449, 25] width 26 height 26
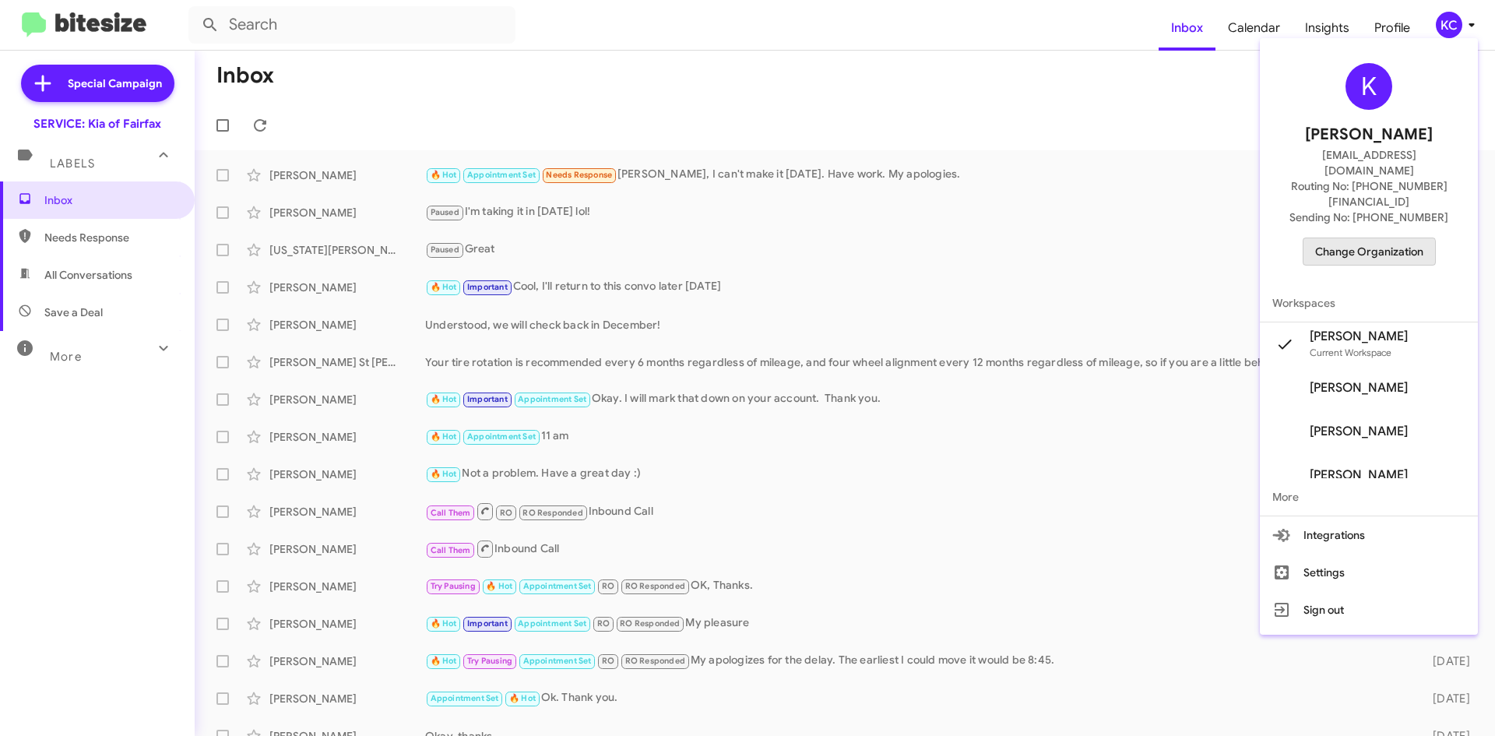
click at [1378, 238] on span "Change Organization" at bounding box center [1369, 251] width 108 height 26
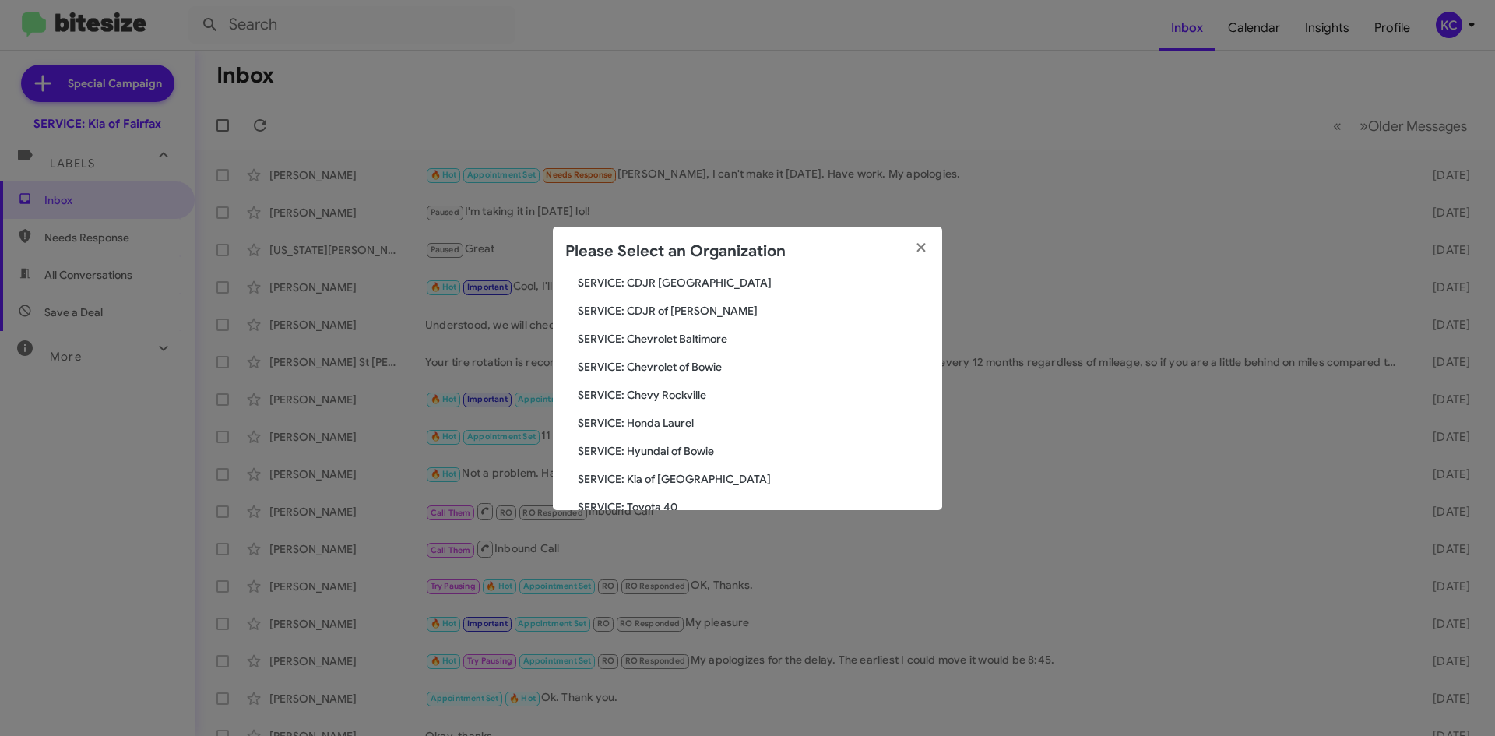
scroll to position [156, 0]
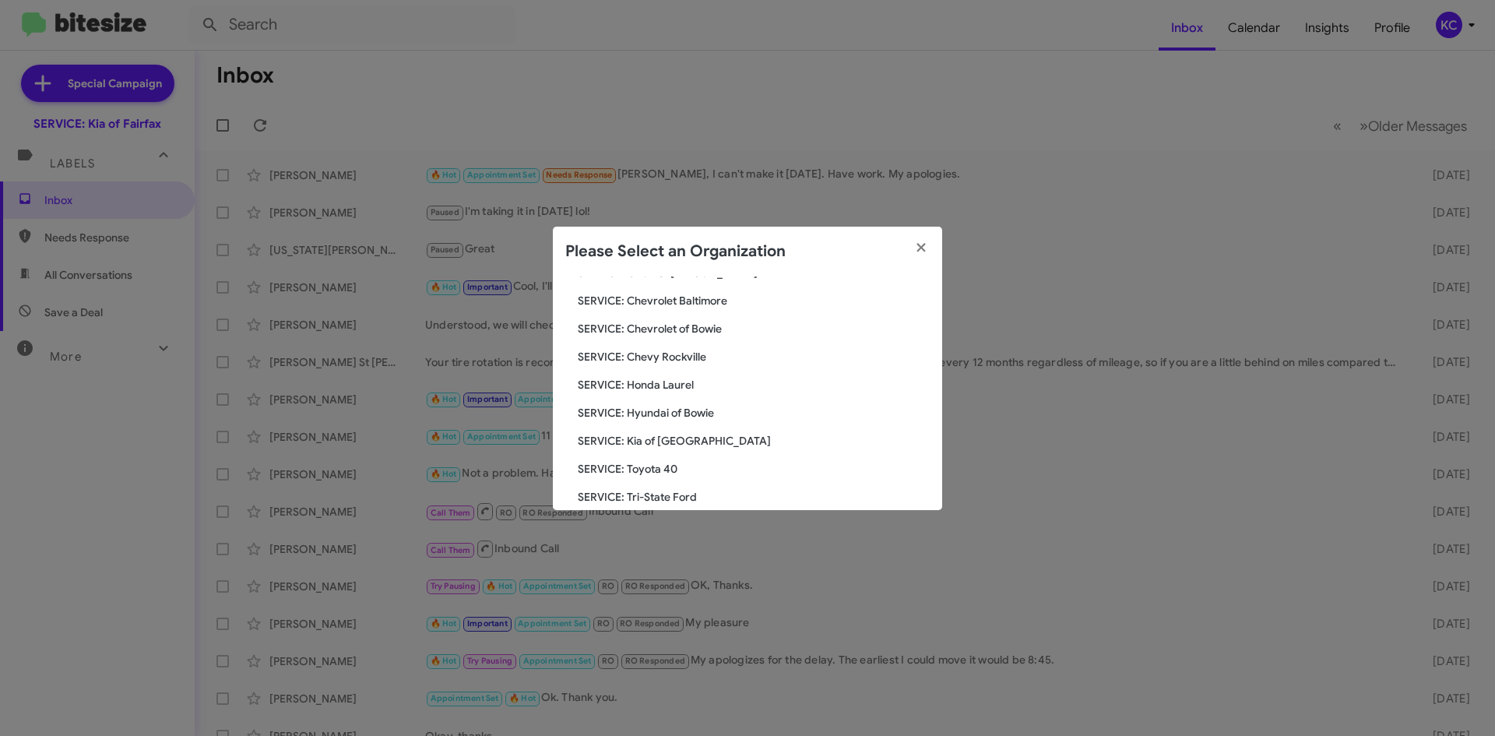
click at [684, 415] on span "SERVICE: Hyundai of Bowie" at bounding box center [754, 413] width 352 height 16
